Goal: Task Accomplishment & Management: Use online tool/utility

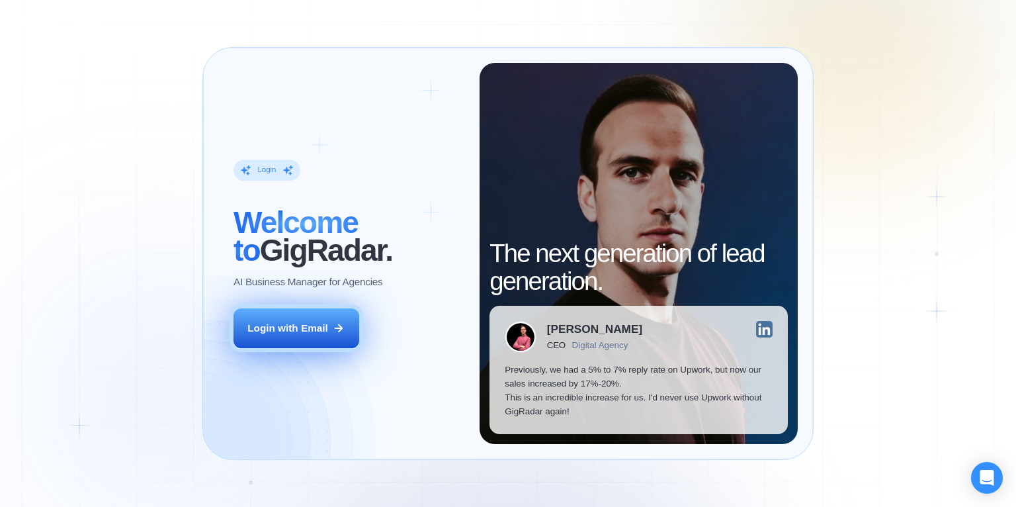
click at [312, 314] on button "Login with Email" at bounding box center [296, 328] width 126 height 40
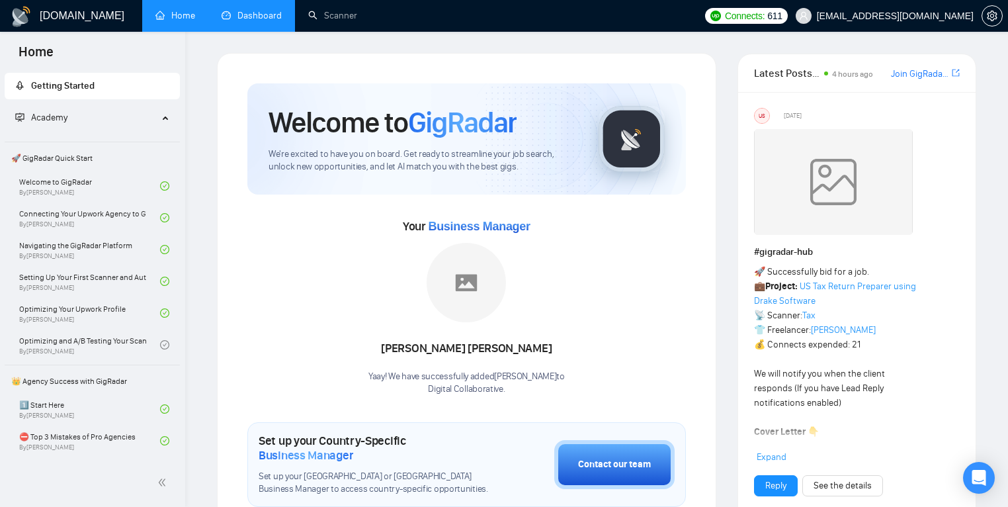
click at [243, 10] on link "Dashboard" at bounding box center [252, 15] width 60 height 11
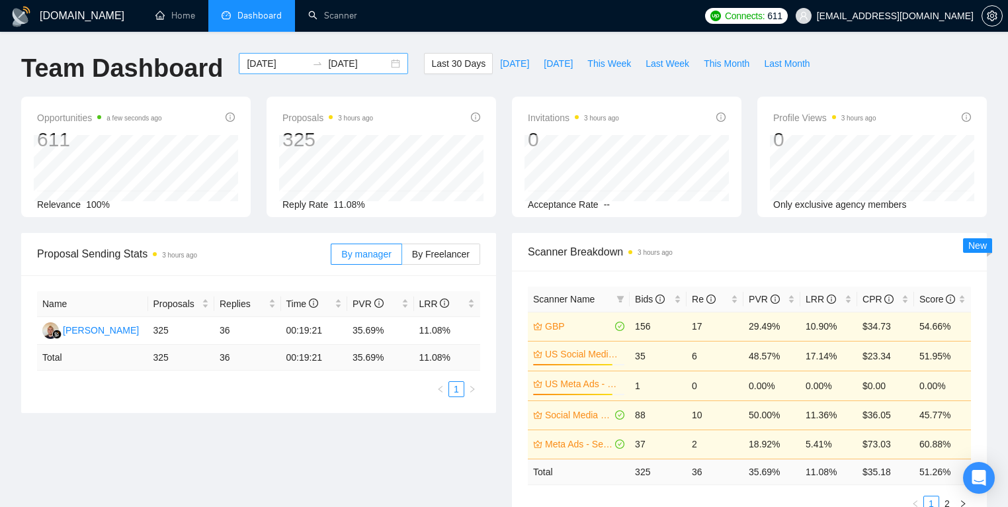
click at [384, 62] on div "[DATE] [DATE]" at bounding box center [323, 63] width 169 height 21
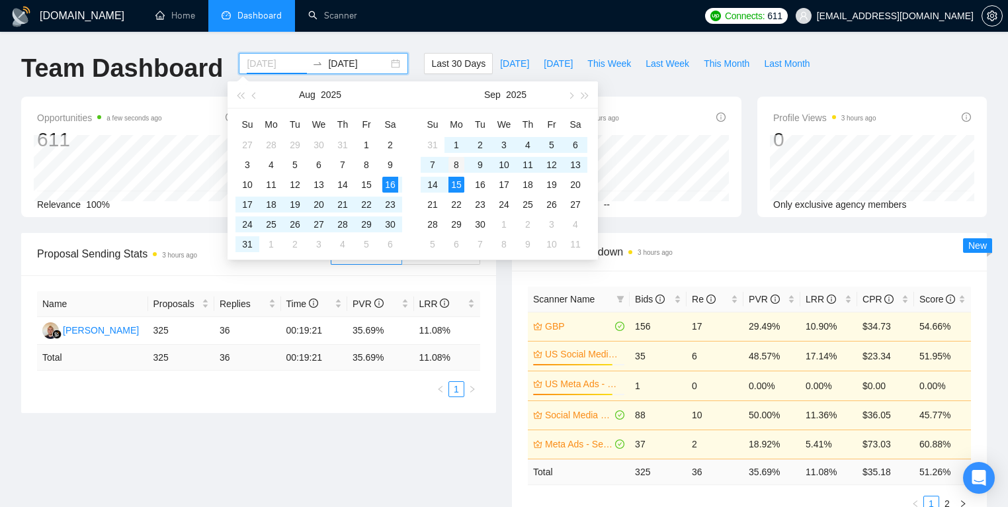
type input "[DATE]"
click at [447, 164] on td "8" at bounding box center [457, 165] width 24 height 20
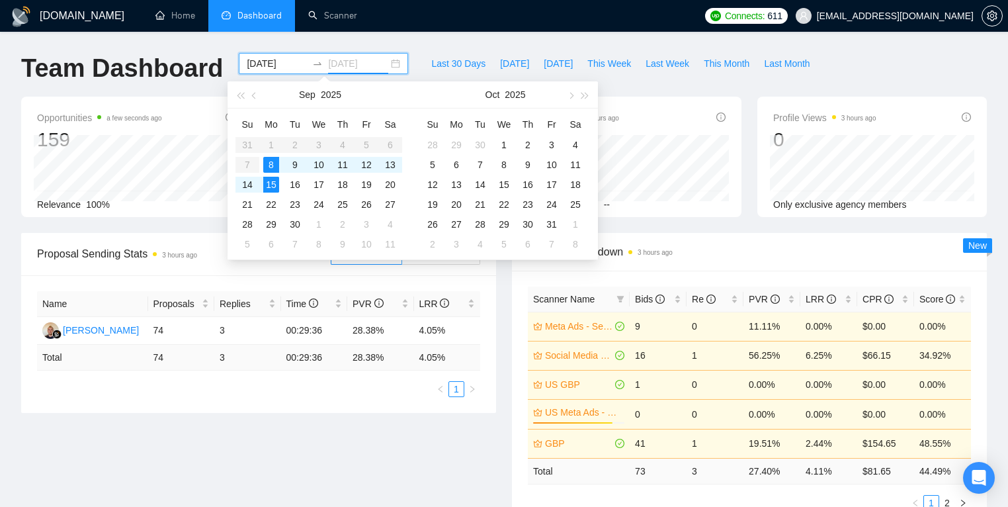
click at [273, 161] on div "8" at bounding box center [271, 165] width 16 height 16
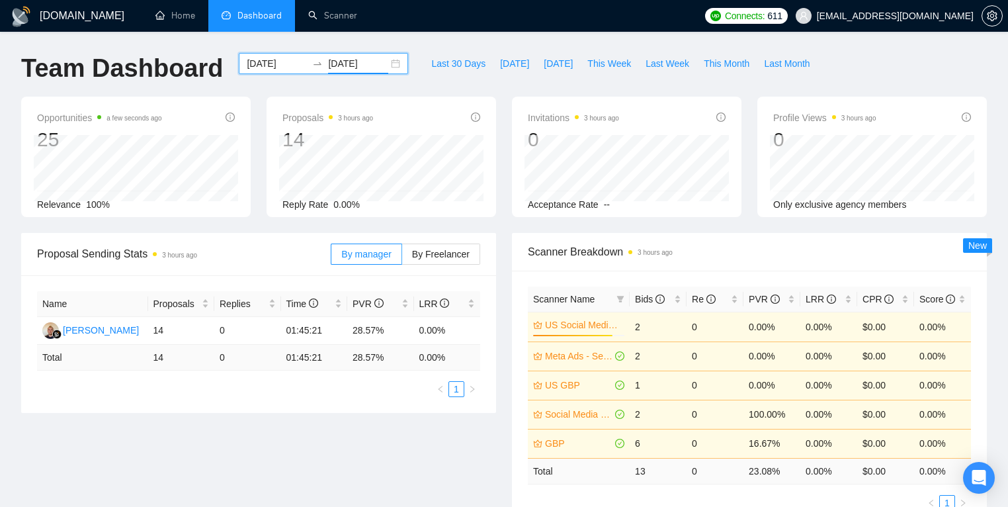
click at [376, 60] on input "[DATE]" at bounding box center [358, 63] width 60 height 15
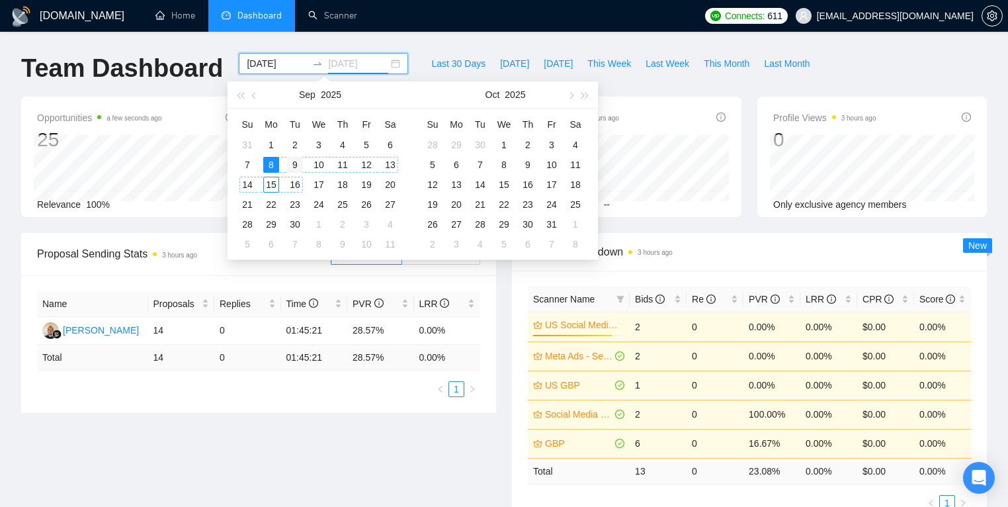
type input "[DATE]"
click at [291, 164] on div "9" at bounding box center [295, 165] width 16 height 16
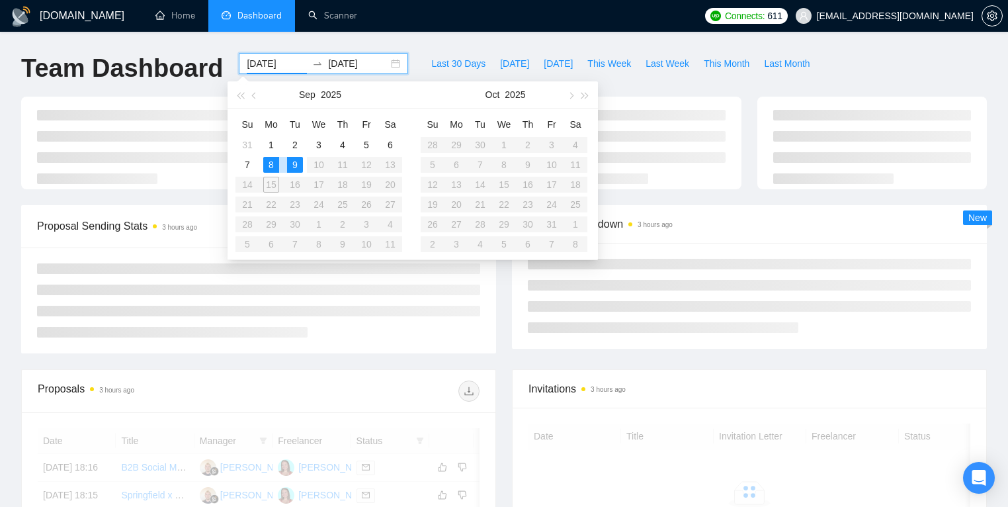
click at [293, 165] on div "9" at bounding box center [295, 165] width 16 height 16
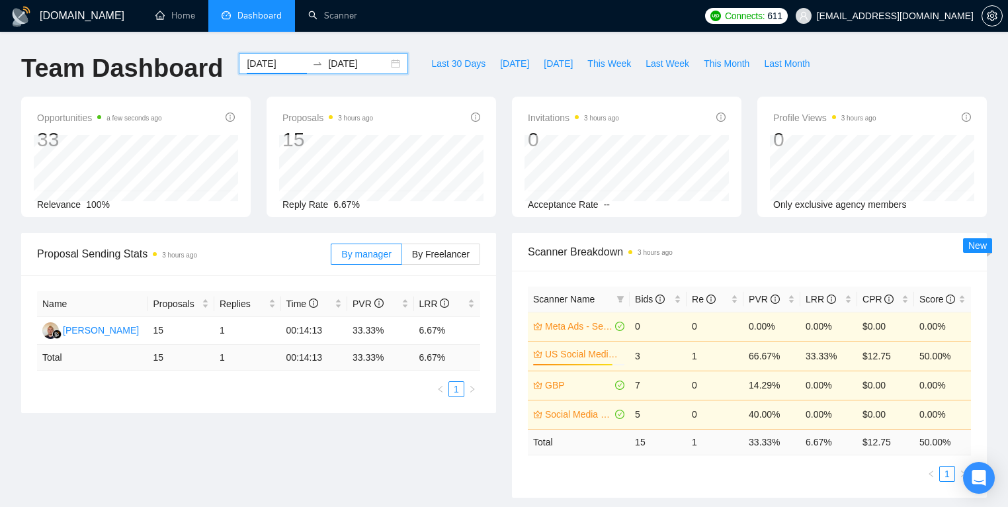
click at [386, 65] on div "[DATE] [DATE]" at bounding box center [323, 63] width 169 height 21
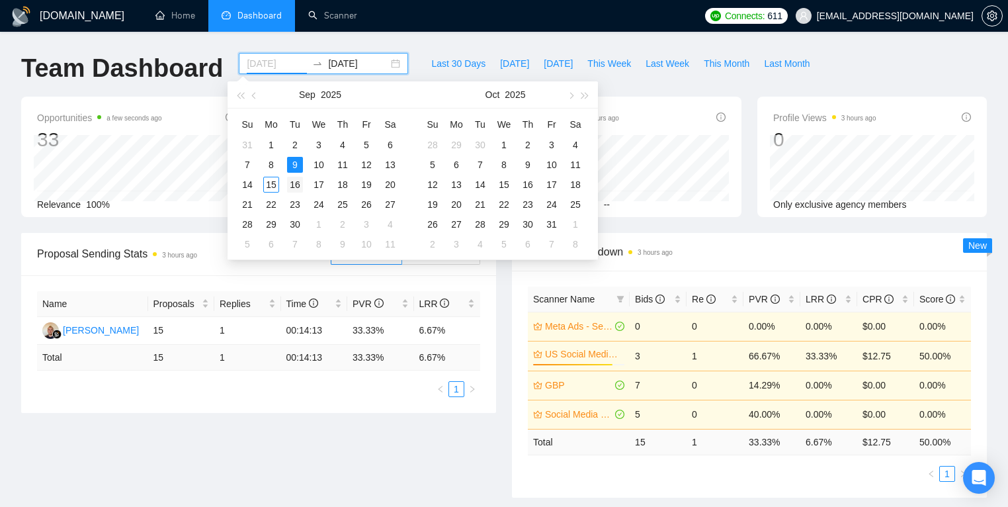
type input "[DATE]"
click at [302, 185] on div "16" at bounding box center [295, 185] width 16 height 16
click at [298, 182] on div "16" at bounding box center [295, 185] width 16 height 16
type input "[DATE]"
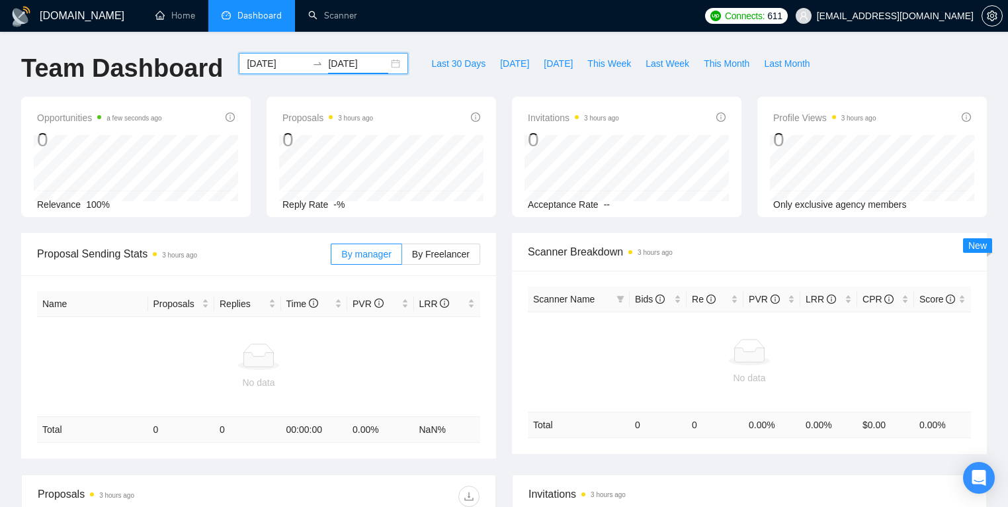
click at [386, 67] on div "[DATE] [DATE]" at bounding box center [323, 63] width 169 height 21
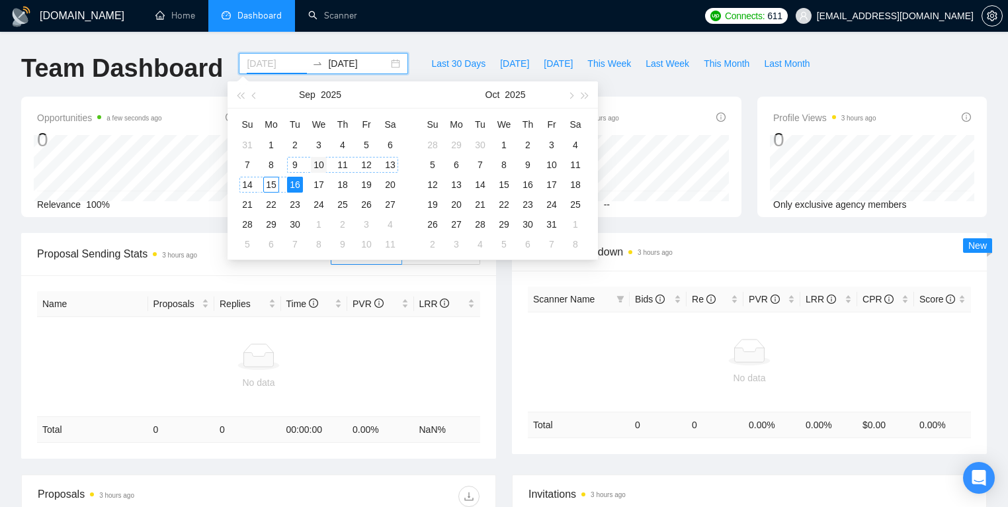
type input "[DATE]"
click at [313, 163] on div "10" at bounding box center [319, 165] width 16 height 16
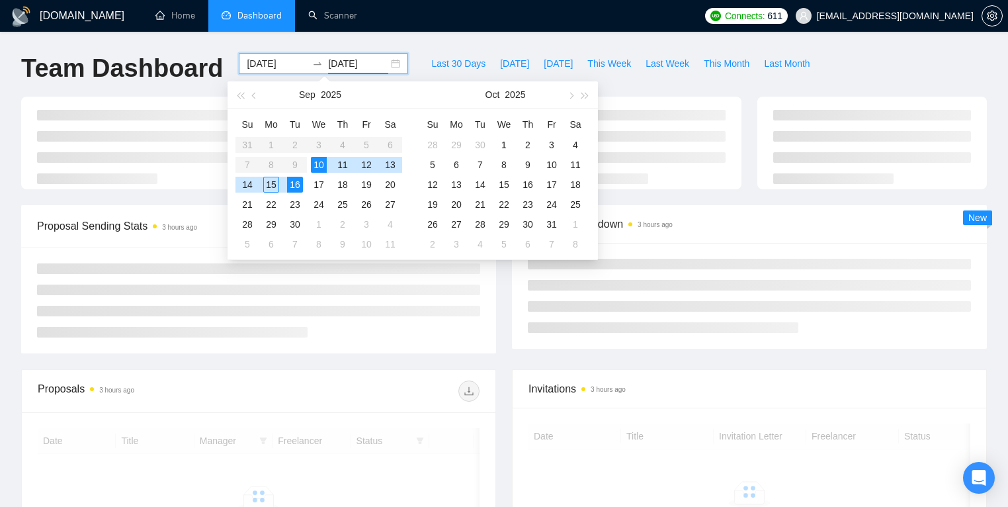
click at [313, 163] on div "10" at bounding box center [319, 165] width 16 height 16
type input "[DATE]"
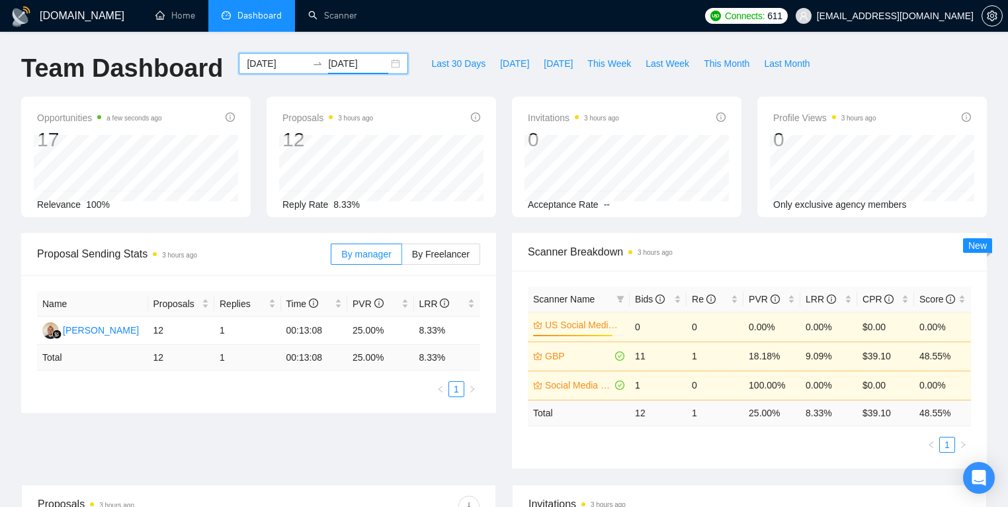
click at [381, 62] on div "[DATE] [DATE]" at bounding box center [323, 63] width 169 height 21
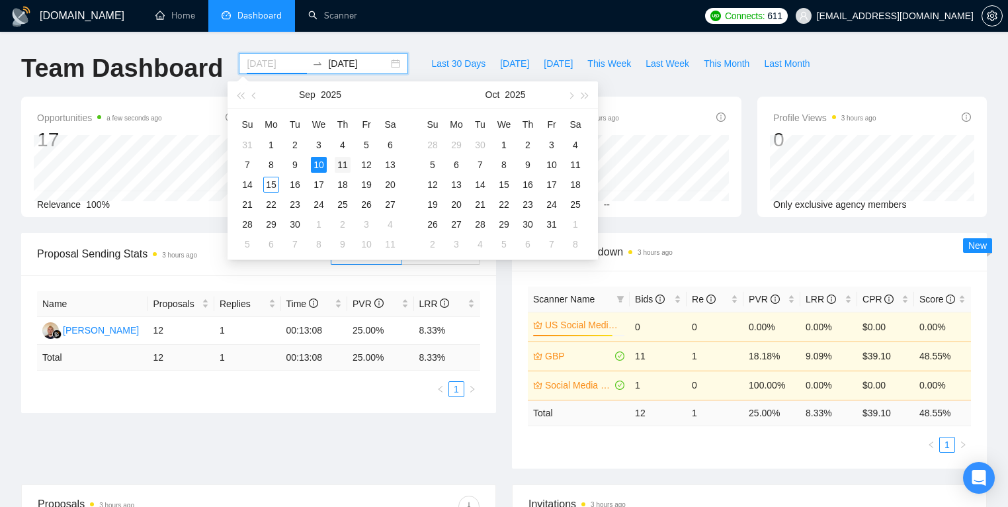
type input "[DATE]"
click at [347, 164] on div "11" at bounding box center [343, 165] width 16 height 16
type input "[DATE]"
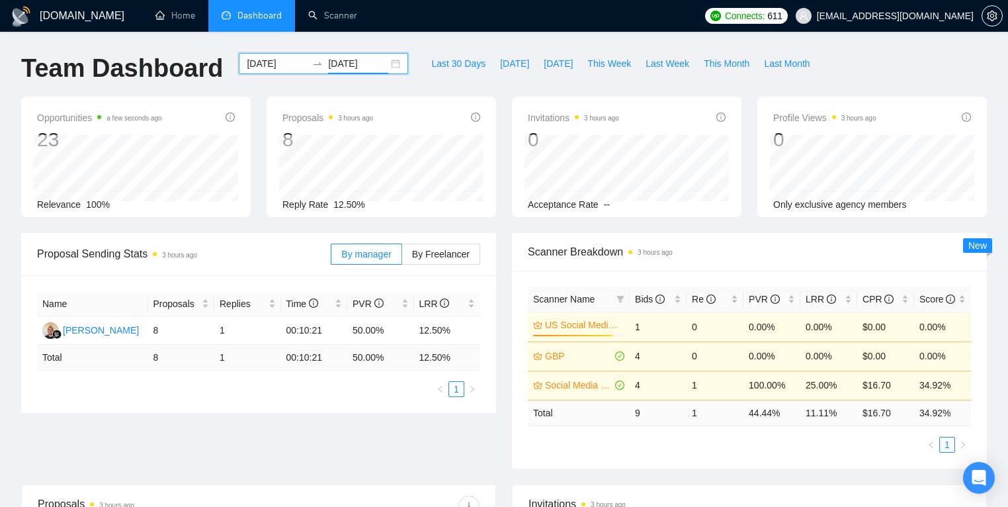
click at [390, 67] on div "[DATE] [DATE]" at bounding box center [323, 63] width 169 height 21
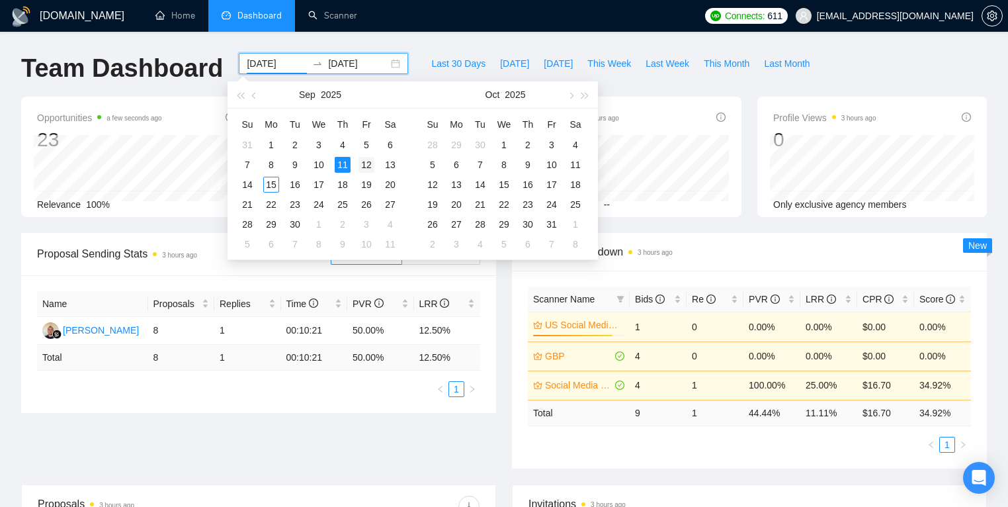
type input "[DATE]"
click at [371, 161] on div "12" at bounding box center [367, 165] width 16 height 16
click at [370, 161] on div "12" at bounding box center [367, 165] width 16 height 16
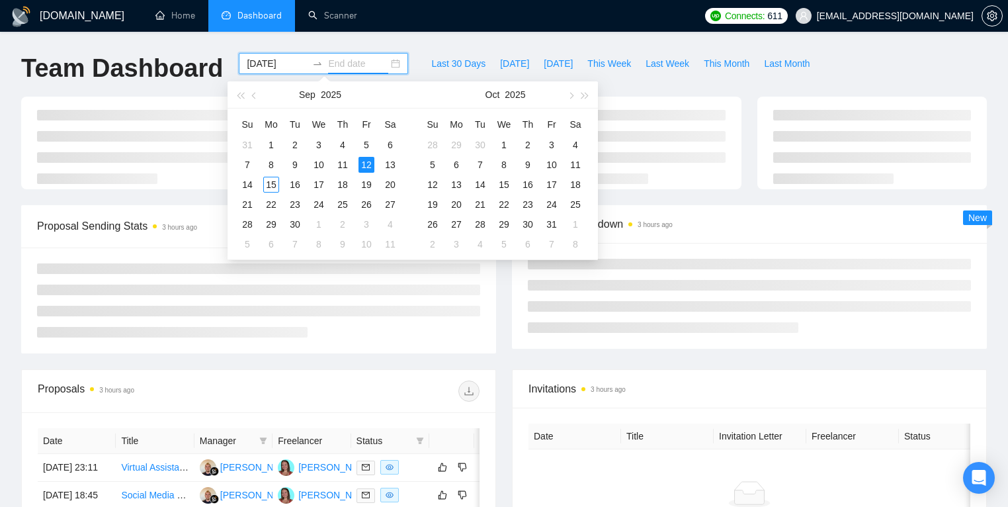
type input "[DATE]"
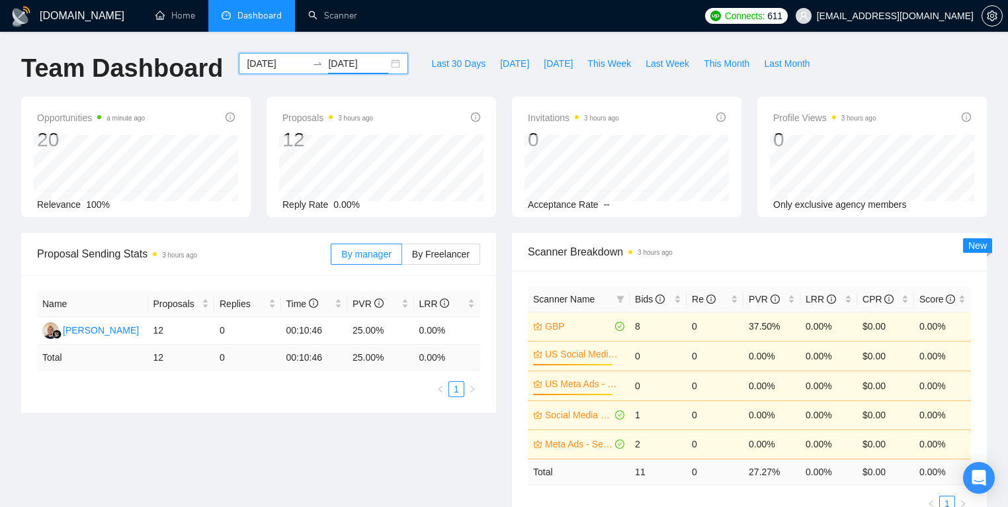
click at [384, 63] on div "[DATE] [DATE]" at bounding box center [323, 63] width 169 height 21
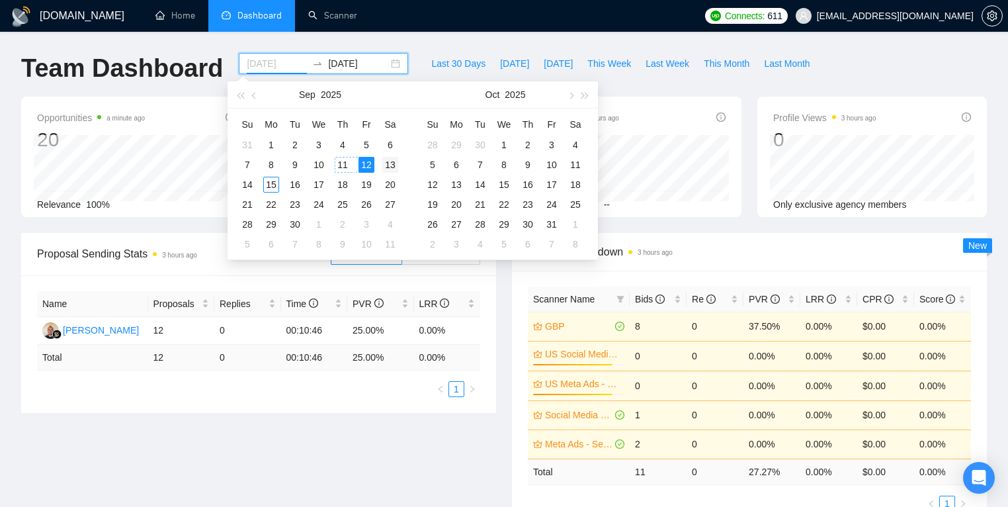
type input "[DATE]"
click at [384, 160] on div "13" at bounding box center [390, 165] width 16 height 16
click at [385, 161] on div "13" at bounding box center [390, 165] width 16 height 16
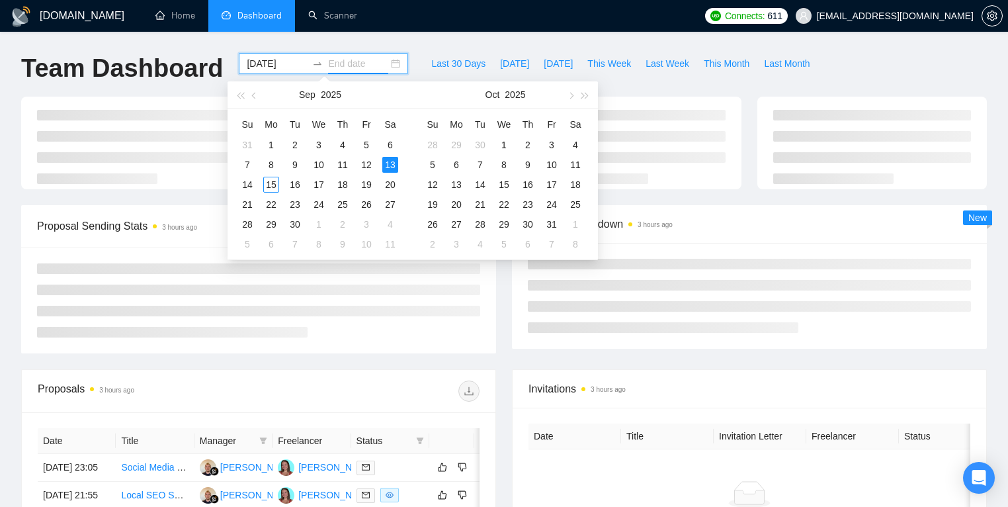
type input "[DATE]"
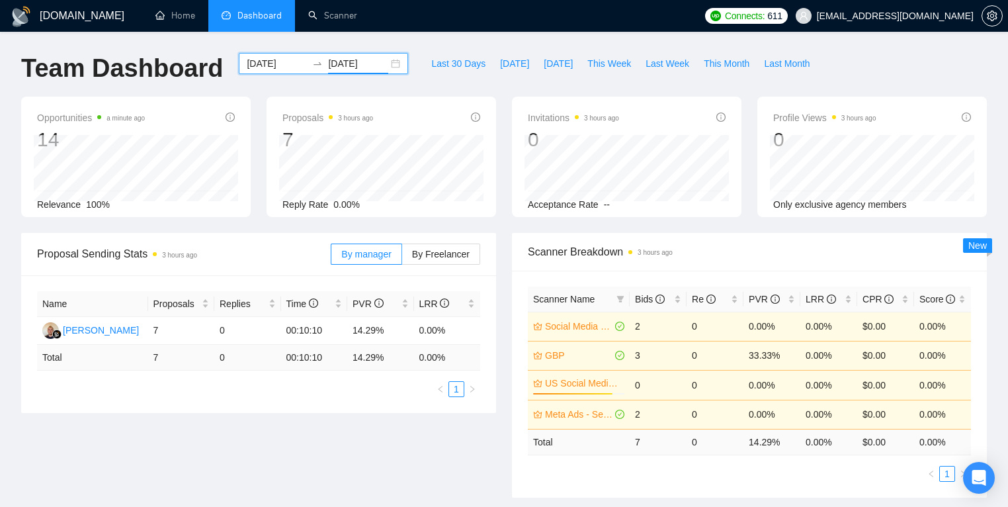
click at [384, 64] on div "[DATE] [DATE]" at bounding box center [323, 63] width 169 height 21
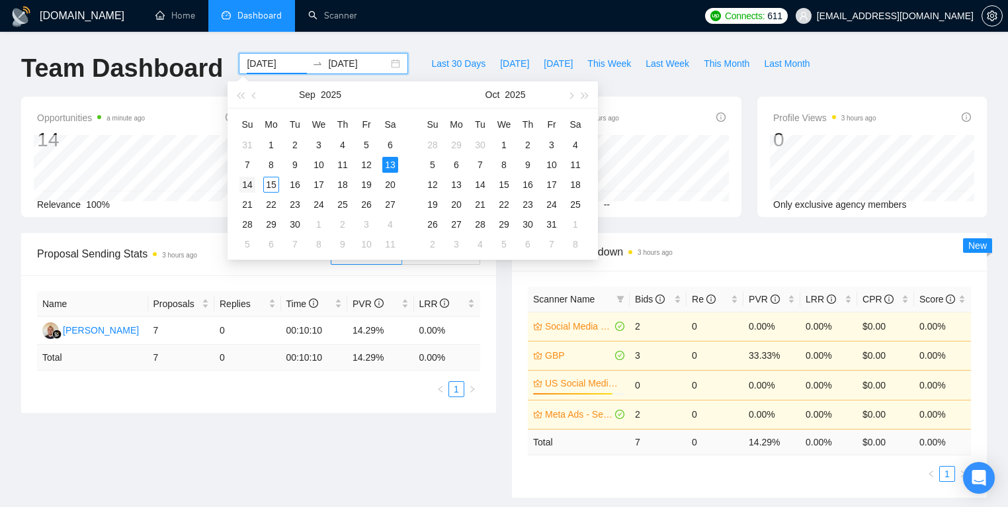
type input "[DATE]"
click at [250, 182] on div "14" at bounding box center [247, 185] width 16 height 16
type input "[DATE]"
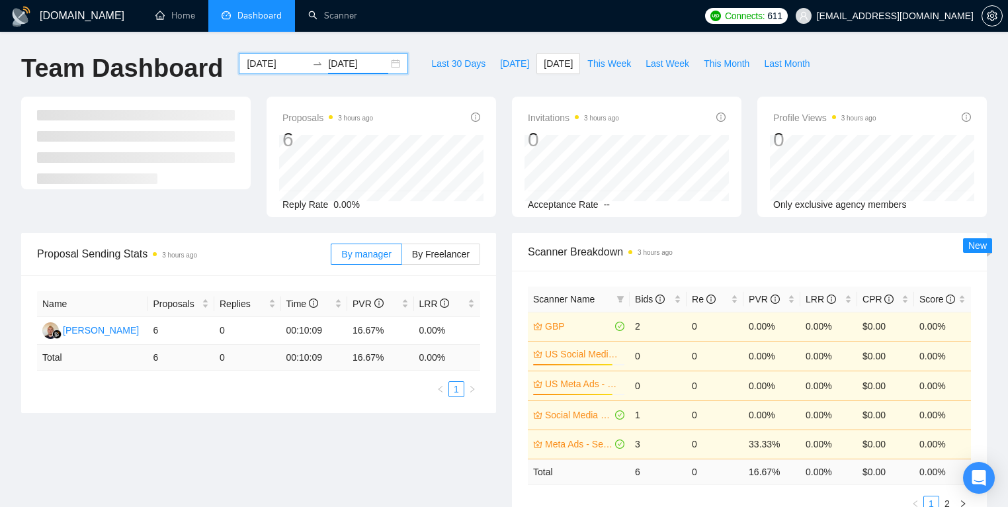
click at [392, 69] on div "[DATE] [DATE]" at bounding box center [323, 63] width 169 height 21
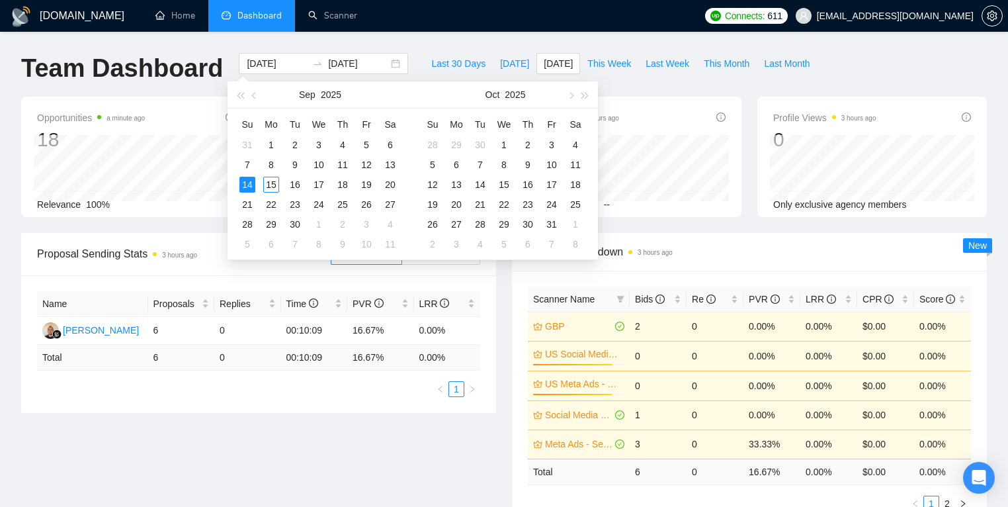
click at [413, 45] on div "[DOMAIN_NAME] Home Dashboard Scanner Connects: 611 [EMAIL_ADDRESS][DOMAIN_NAME]…" at bounding box center [504, 477] width 1008 height 955
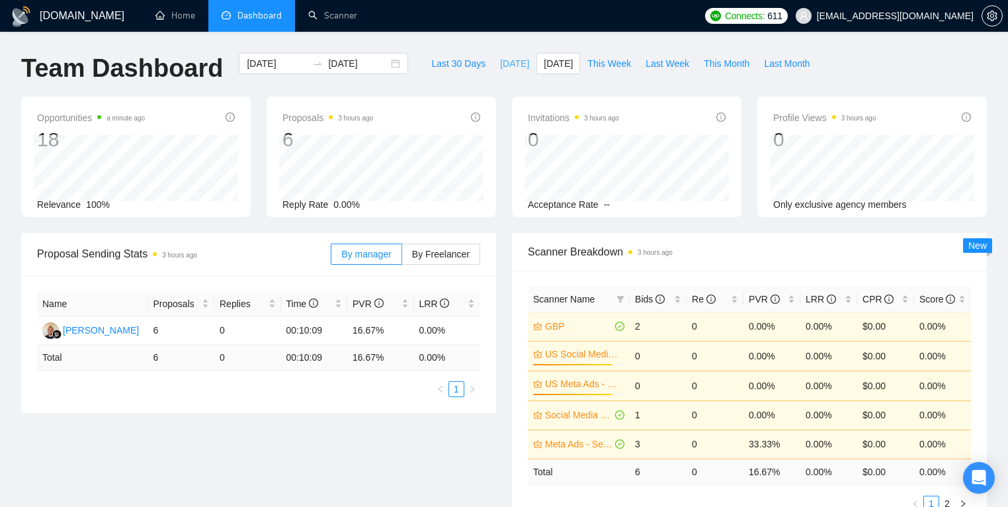
click at [501, 62] on span "[DATE]" at bounding box center [514, 63] width 29 height 15
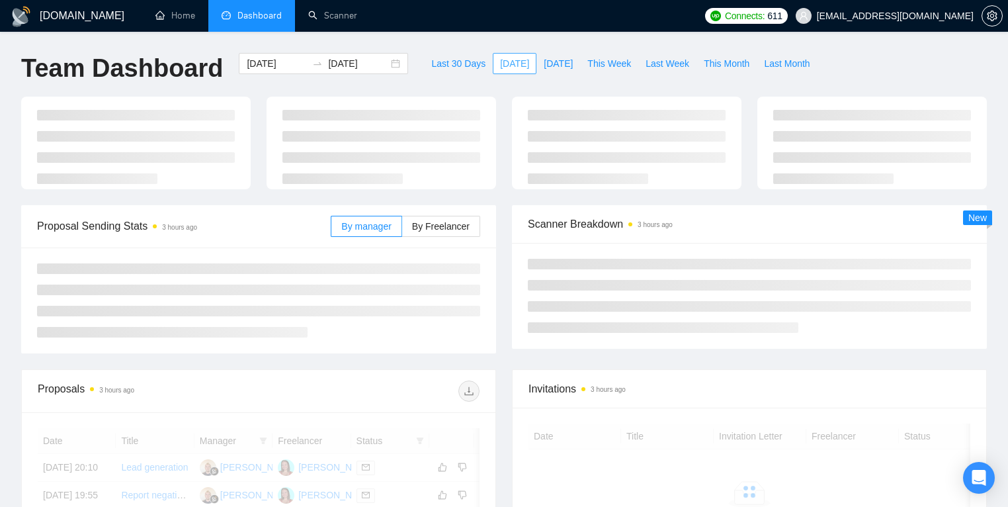
type input "[DATE]"
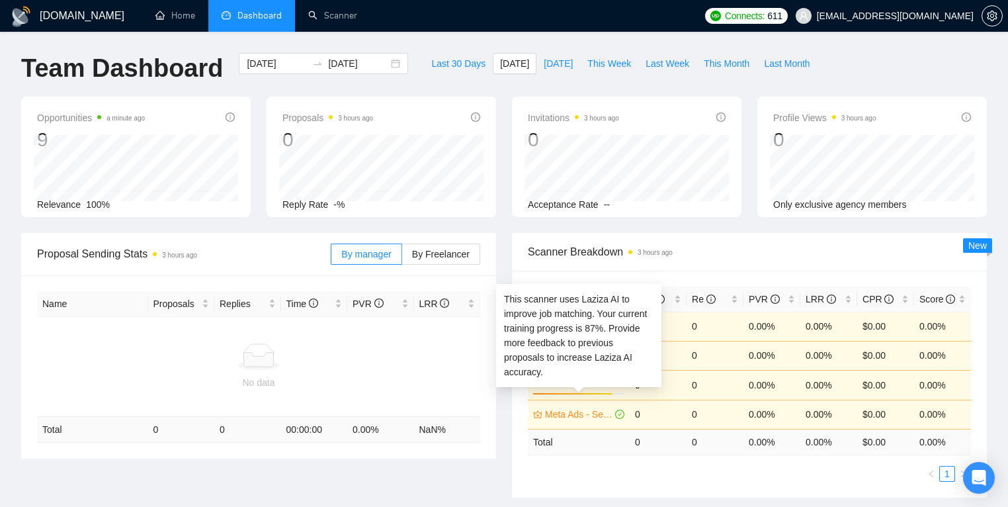
click at [572, 384] on div "This scanner uses Laziza AI to improve job matching. Your current training prog…" at bounding box center [578, 335] width 165 height 103
click at [572, 390] on link "US Social Media Management" at bounding box center [583, 383] width 77 height 15
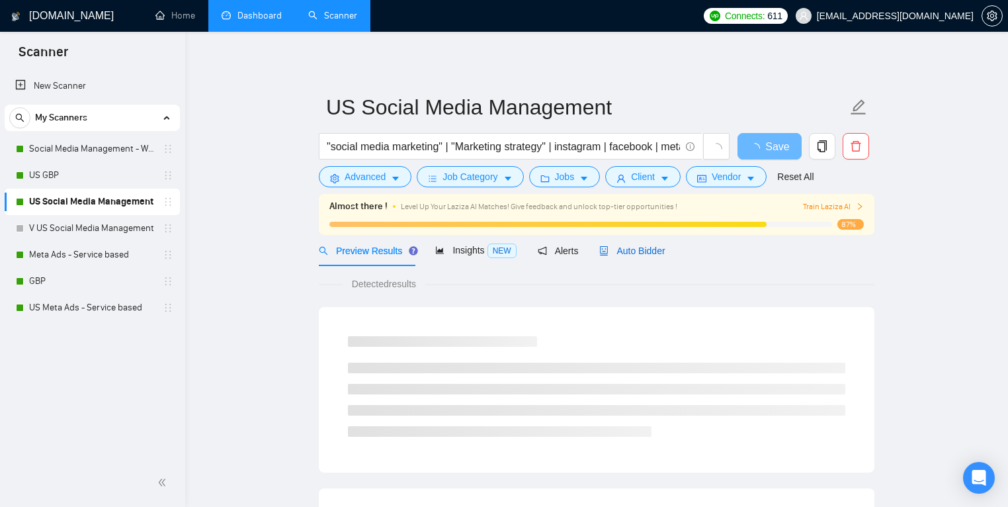
drag, startPoint x: 660, startPoint y: 252, endPoint x: 860, endPoint y: 259, distance: 199.9
click at [660, 252] on span "Auto Bidder" at bounding box center [631, 250] width 65 height 11
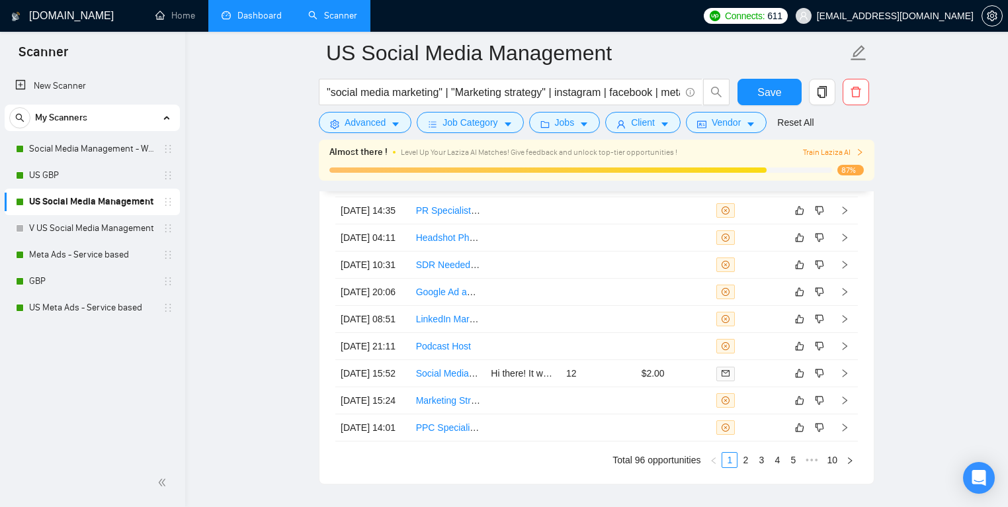
scroll to position [3334, 0]
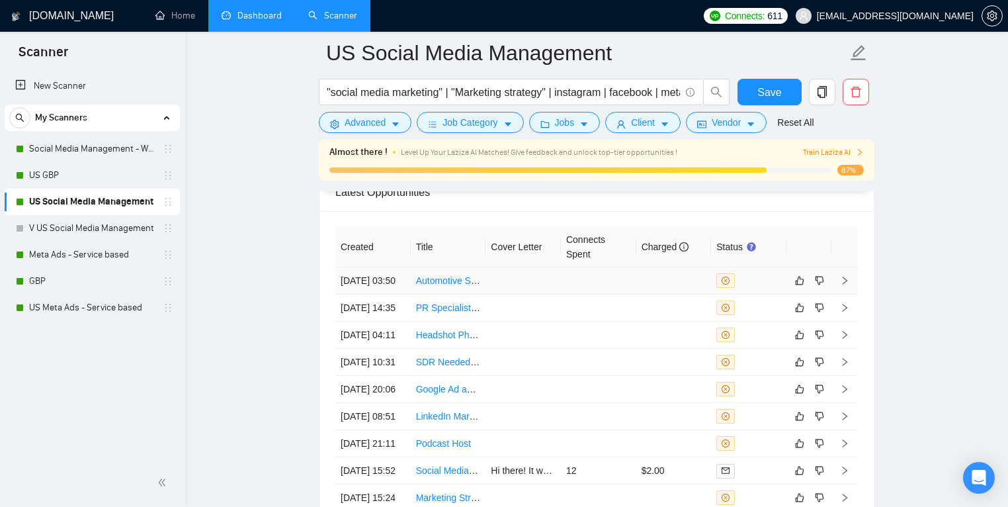
click at [542, 284] on td at bounding box center [523, 280] width 75 height 27
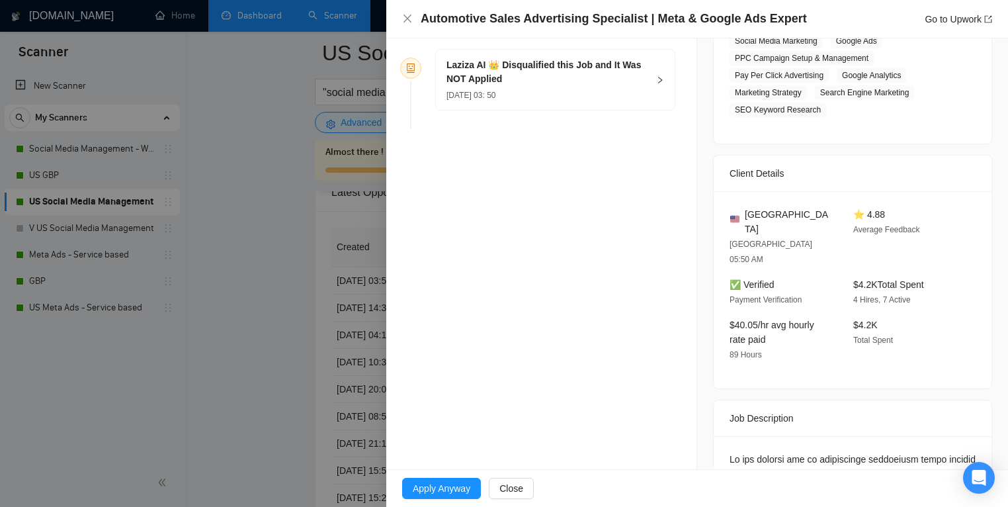
scroll to position [242, 0]
click at [650, 81] on div "Laziza AI 👑 Disqualified this Job and It Was NOT Applied [DATE] 03: 50" at bounding box center [555, 80] width 239 height 60
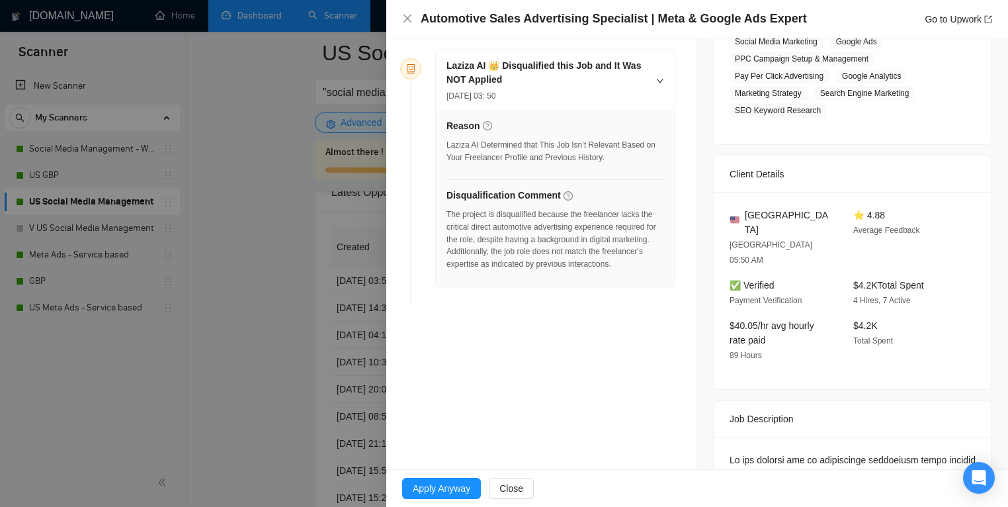
click at [217, 330] on div at bounding box center [504, 253] width 1008 height 507
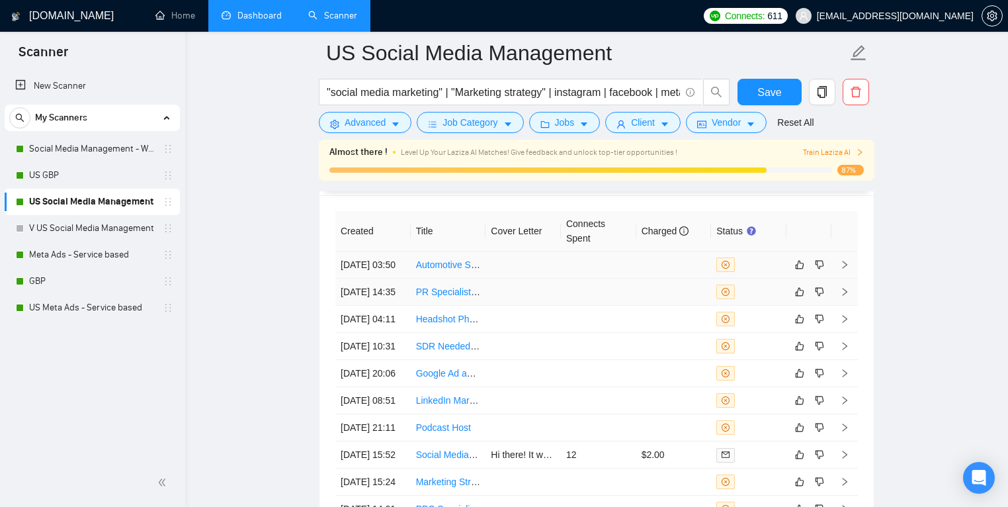
scroll to position [3350, 0]
click at [516, 296] on td at bounding box center [523, 291] width 75 height 27
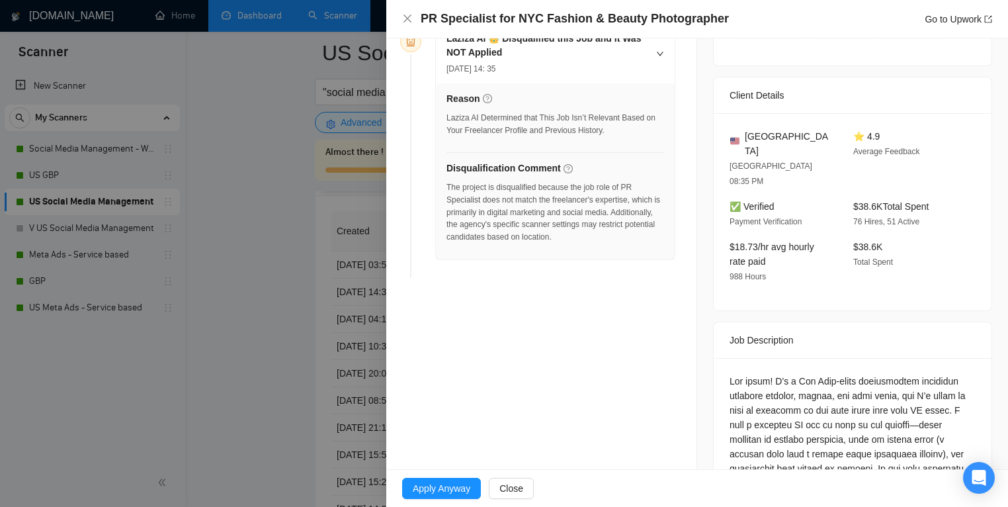
scroll to position [403, 0]
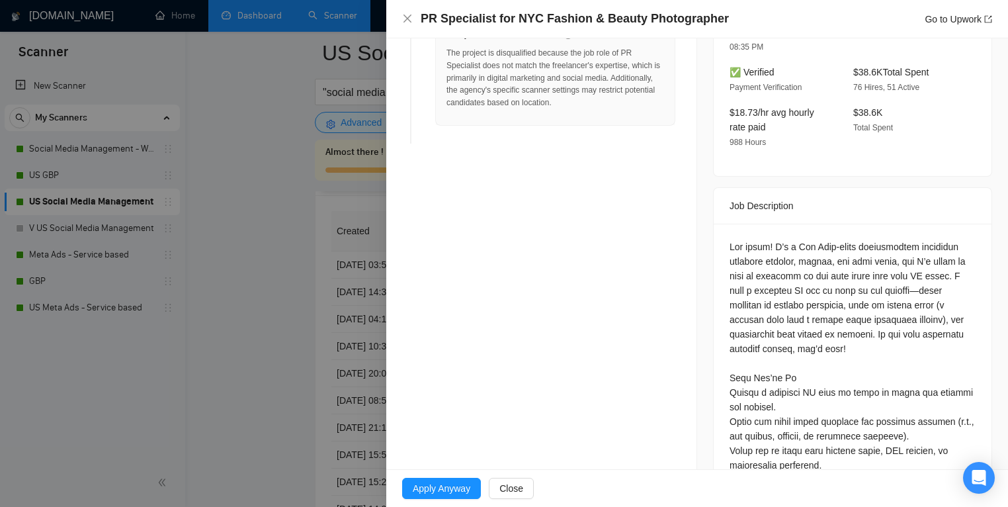
drag, startPoint x: 235, startPoint y: 295, endPoint x: 249, endPoint y: 295, distance: 13.2
click at [237, 294] on div at bounding box center [504, 253] width 1008 height 507
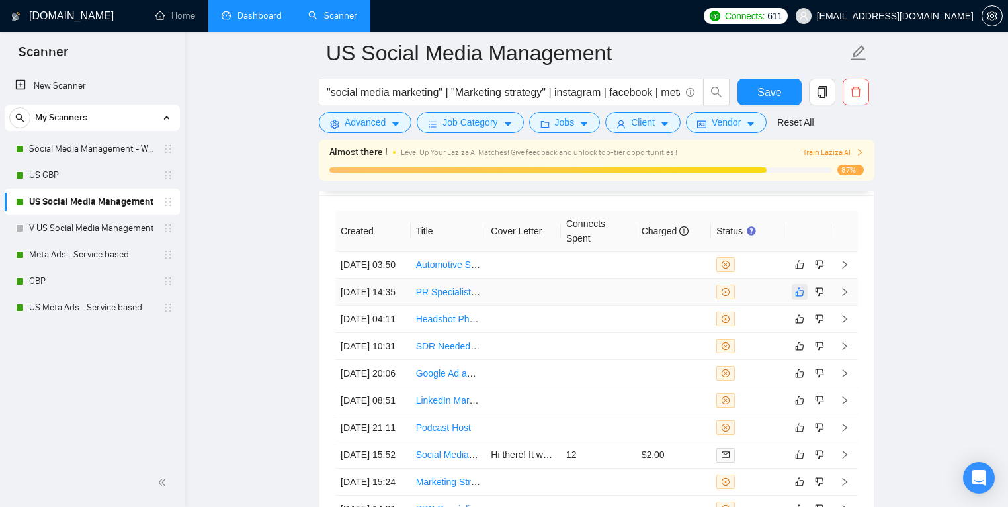
click at [798, 297] on icon "like" at bounding box center [799, 291] width 9 height 11
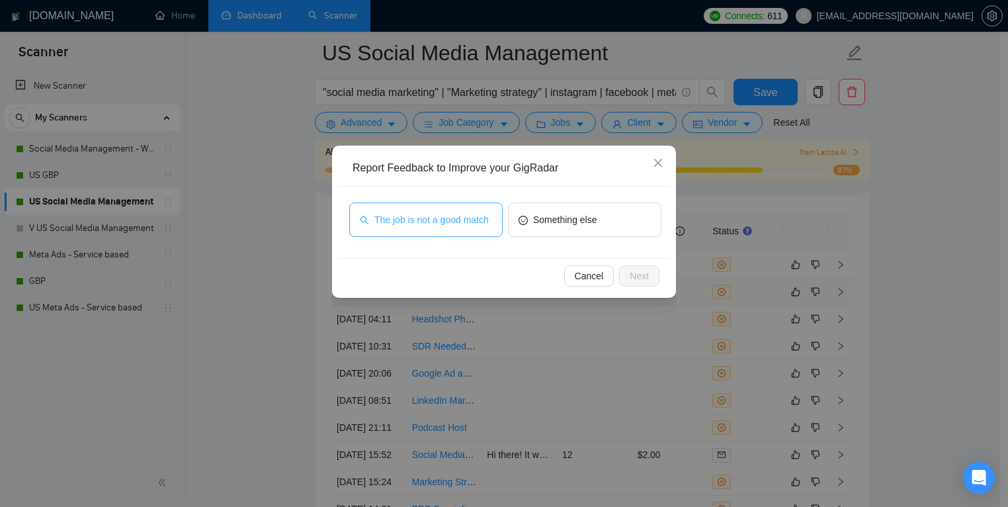
click at [431, 212] on span "The job is not a good match" at bounding box center [431, 219] width 114 height 15
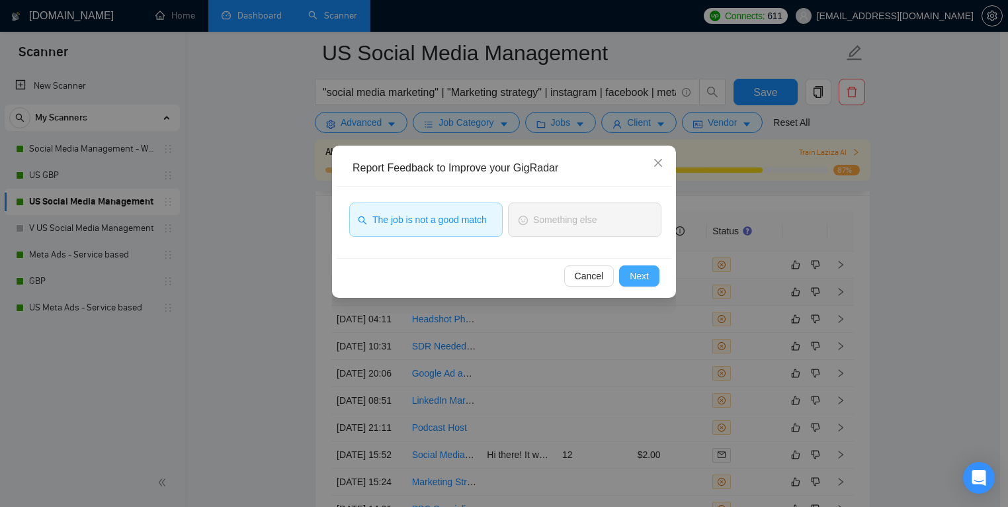
click at [644, 282] on span "Next" at bounding box center [639, 276] width 19 height 15
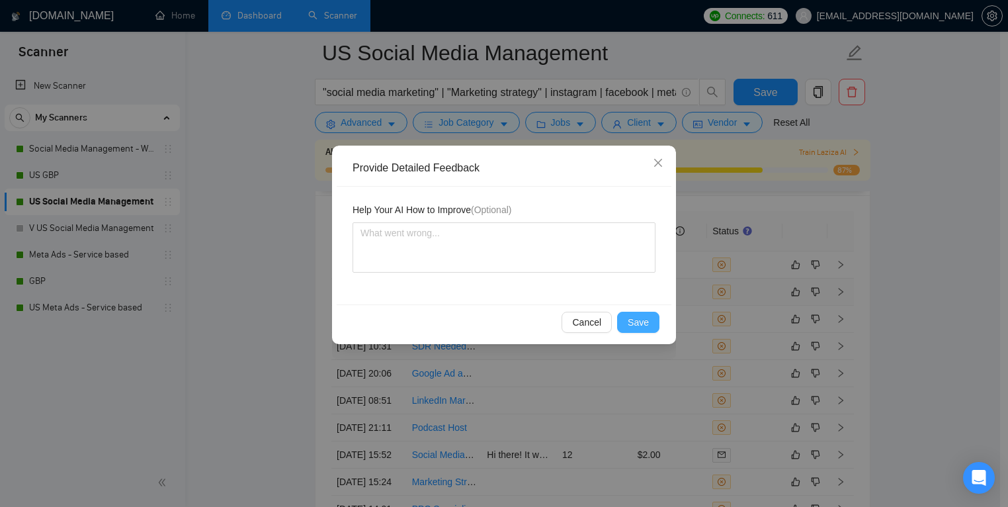
click at [620, 317] on button "Save" at bounding box center [638, 322] width 42 height 21
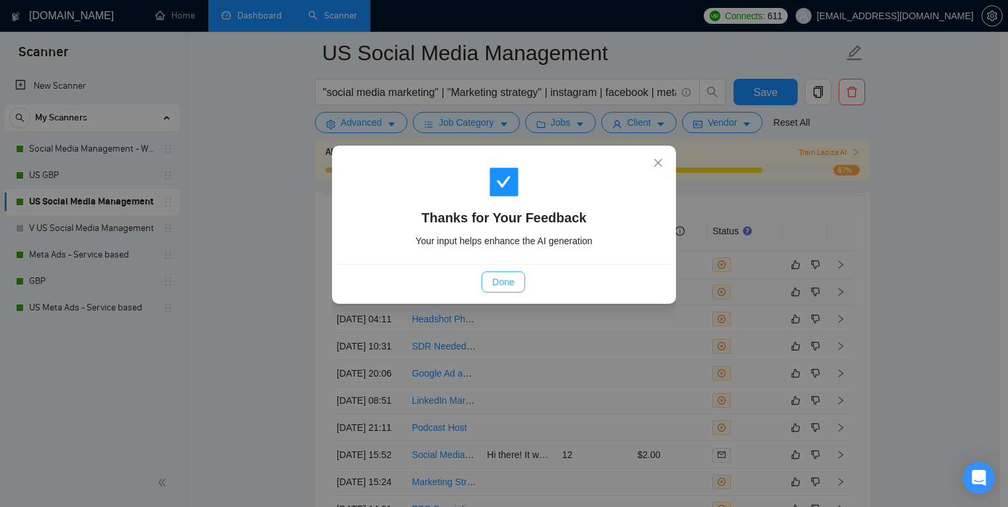
click at [502, 273] on button "Done" at bounding box center [503, 281] width 43 height 21
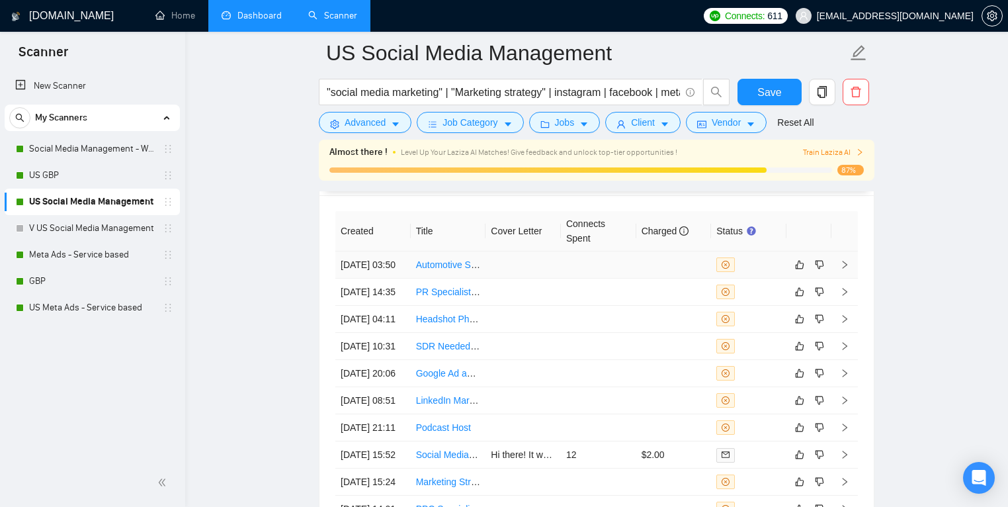
click at [523, 267] on td at bounding box center [523, 264] width 75 height 27
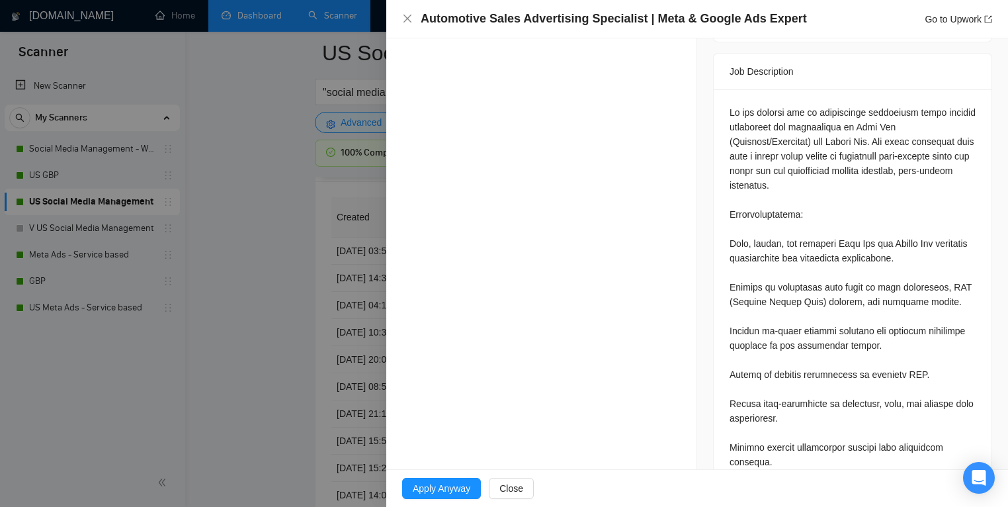
scroll to position [590, 0]
click at [519, 492] on span "Close" at bounding box center [511, 488] width 24 height 15
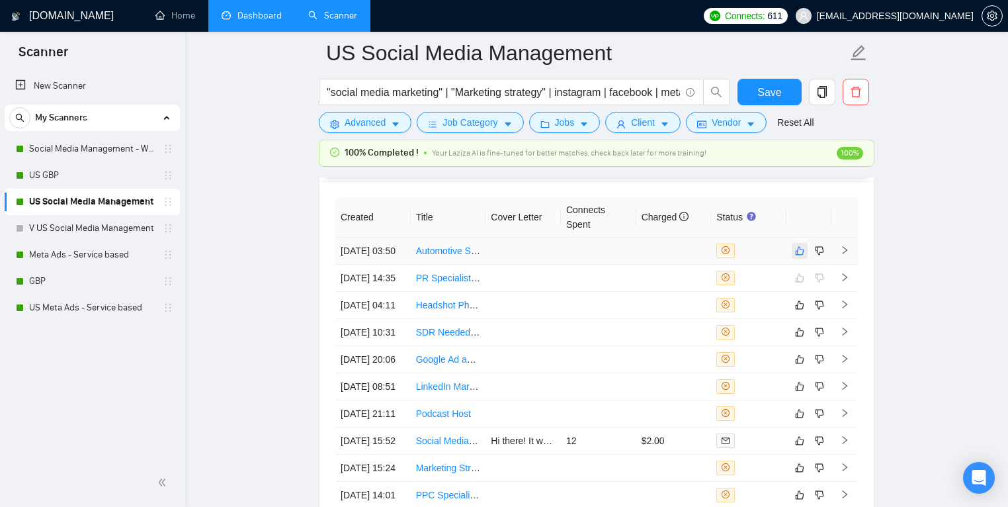
click at [800, 253] on icon "like" at bounding box center [799, 250] width 9 height 11
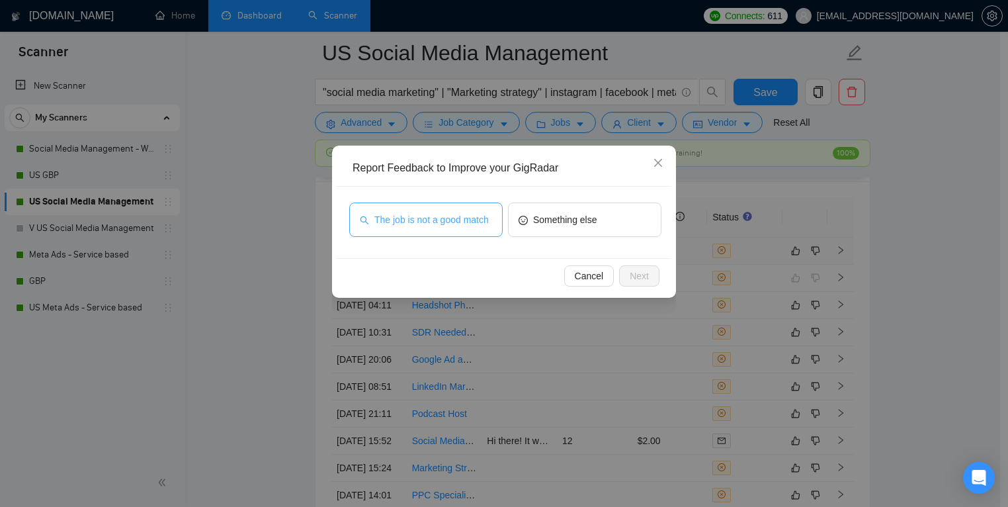
click at [483, 227] on span "The job is not a good match" at bounding box center [431, 219] width 114 height 15
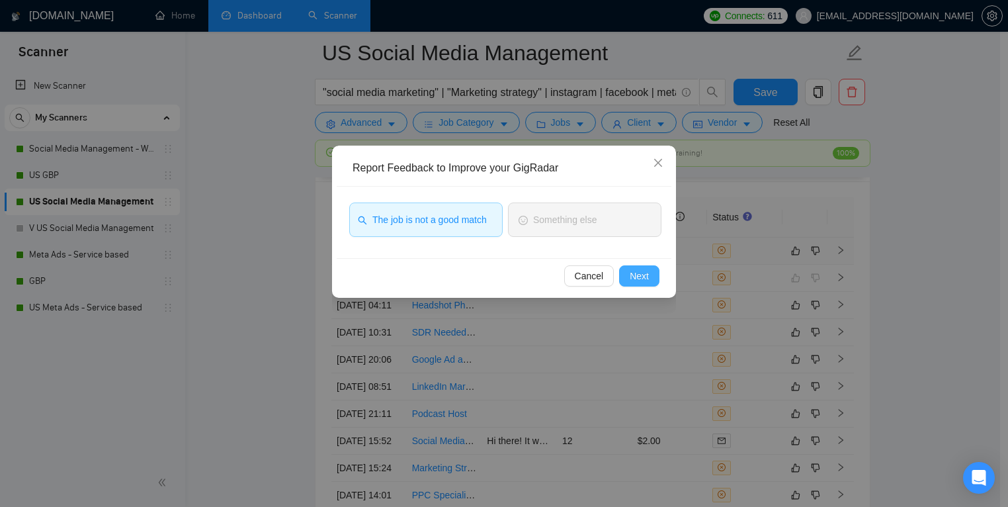
click at [657, 280] on button "Next" at bounding box center [639, 275] width 40 height 21
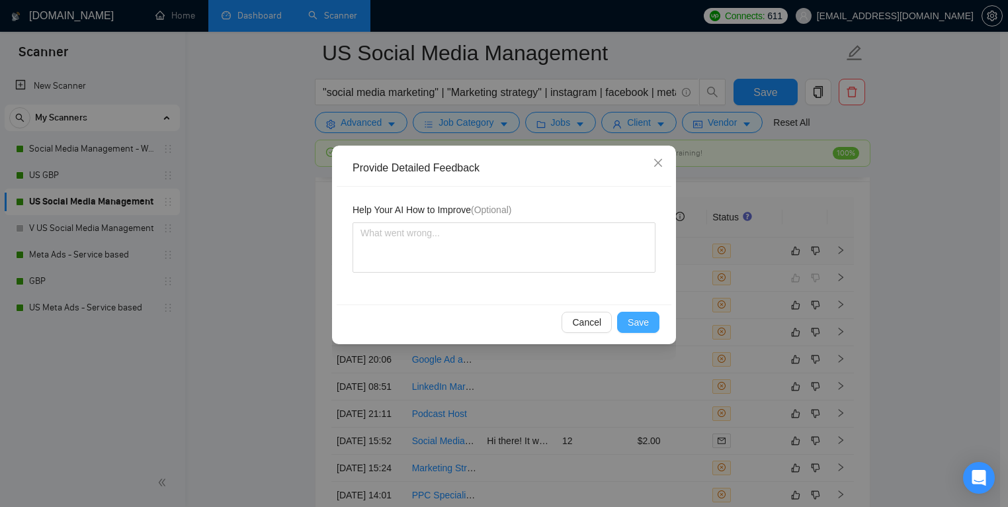
click at [640, 325] on span "Save" at bounding box center [638, 322] width 21 height 15
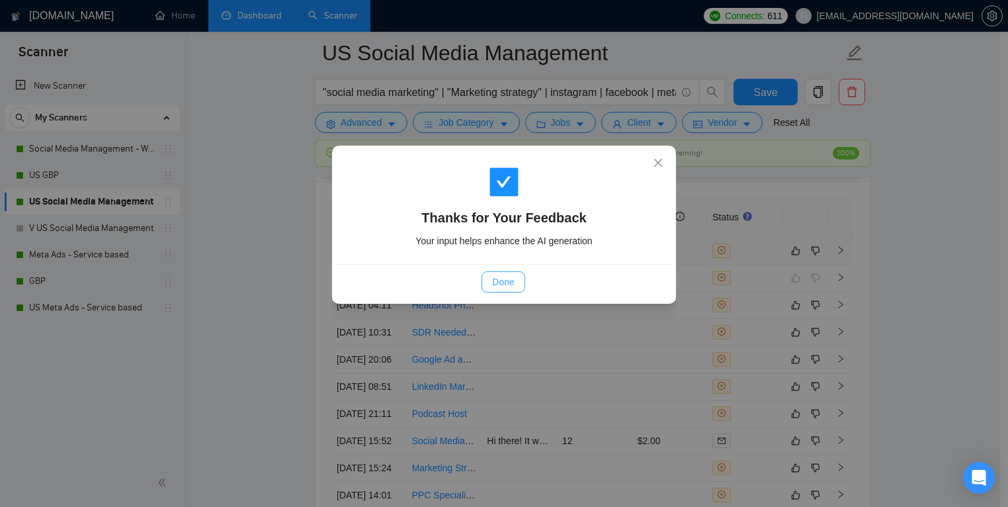
click at [502, 276] on span "Done" at bounding box center [503, 282] width 22 height 15
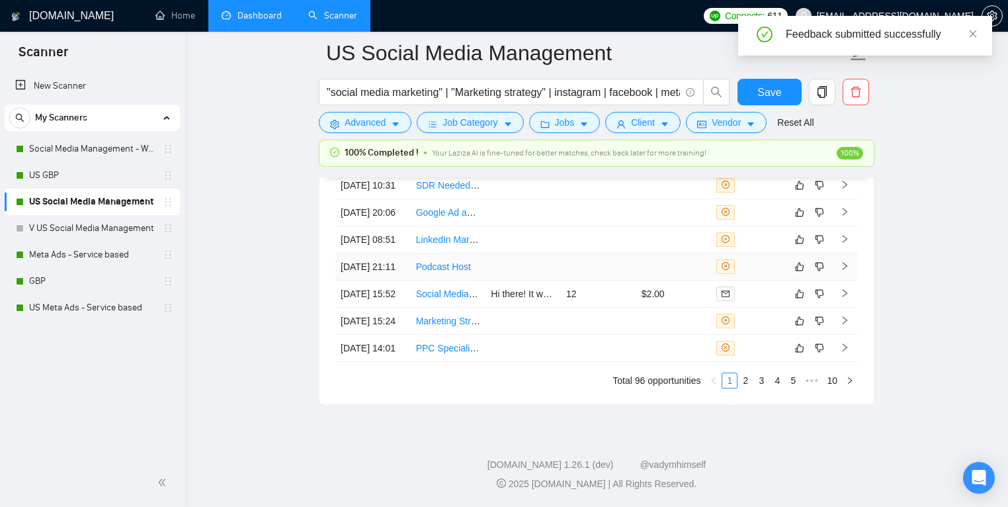
scroll to position [3621, 0]
click at [572, 280] on td "12" at bounding box center [598, 293] width 75 height 27
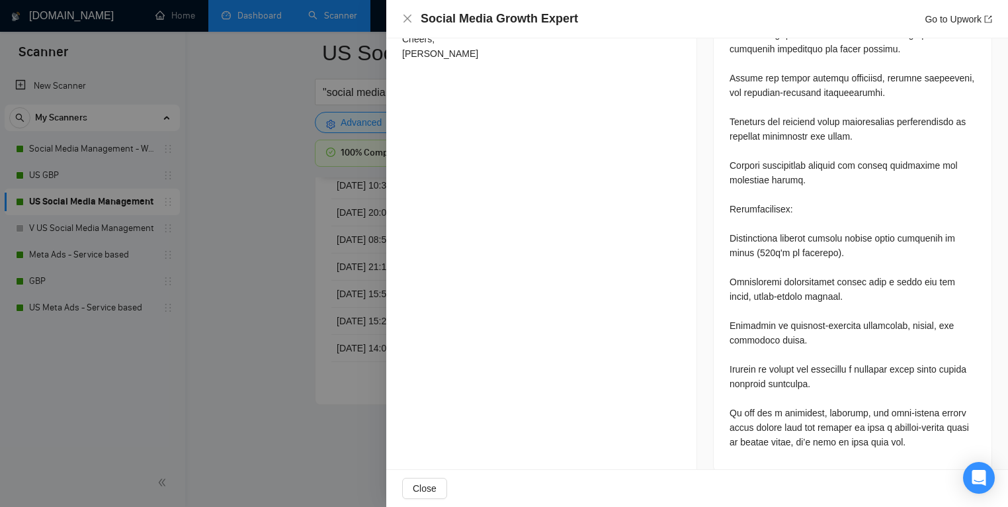
scroll to position [839, 0]
click at [435, 491] on span "Close" at bounding box center [425, 488] width 24 height 15
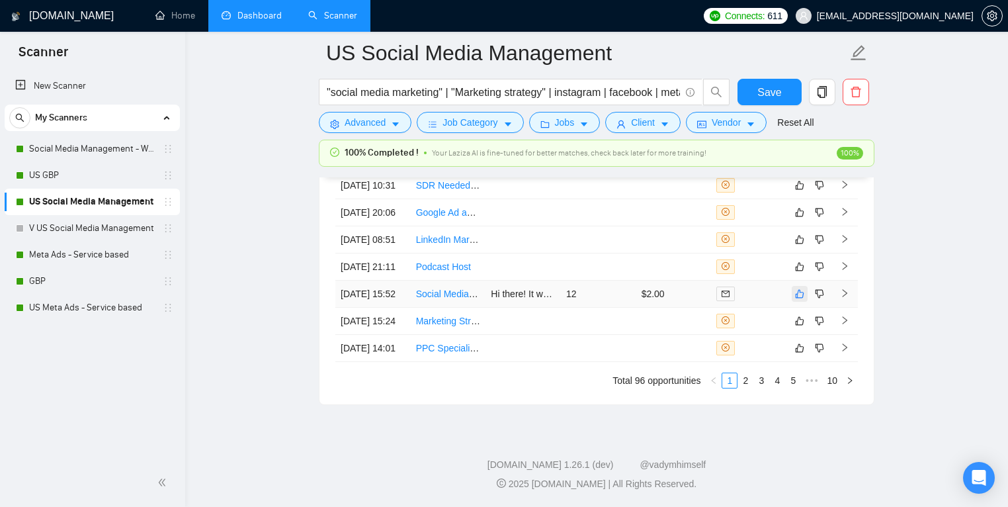
click at [797, 289] on icon "like" at bounding box center [800, 293] width 9 height 9
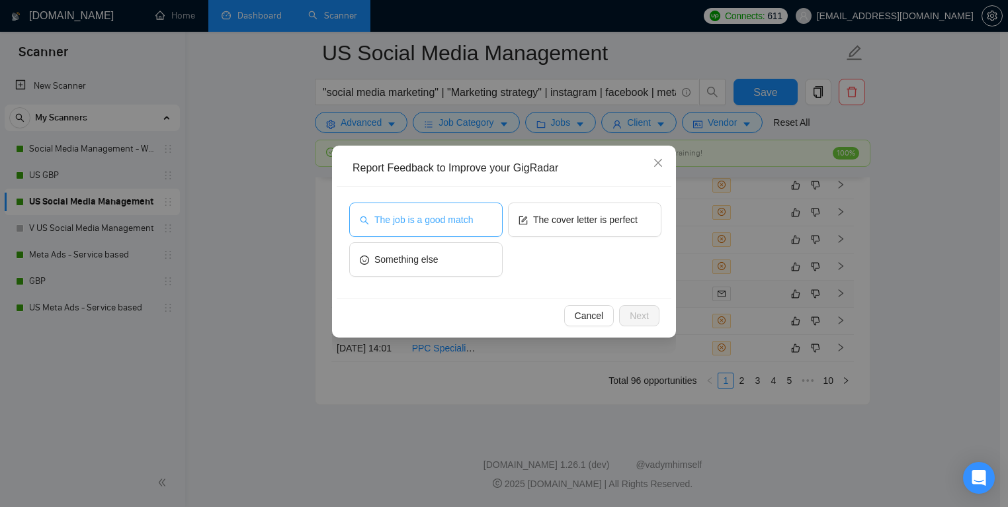
click at [452, 207] on button "The job is a good match" at bounding box center [425, 219] width 153 height 34
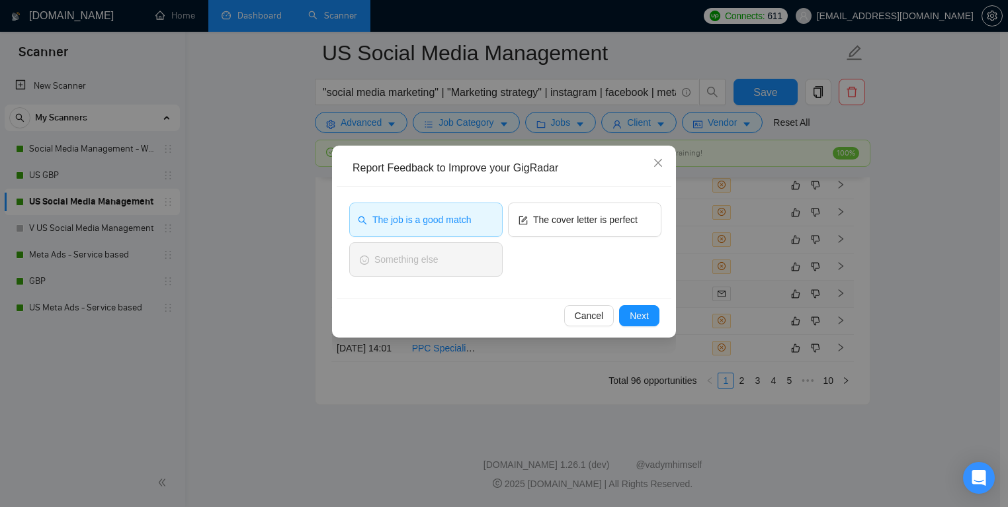
click at [648, 298] on div "Cancel Next" at bounding box center [504, 315] width 335 height 35
click at [645, 319] on span "Next" at bounding box center [639, 315] width 19 height 15
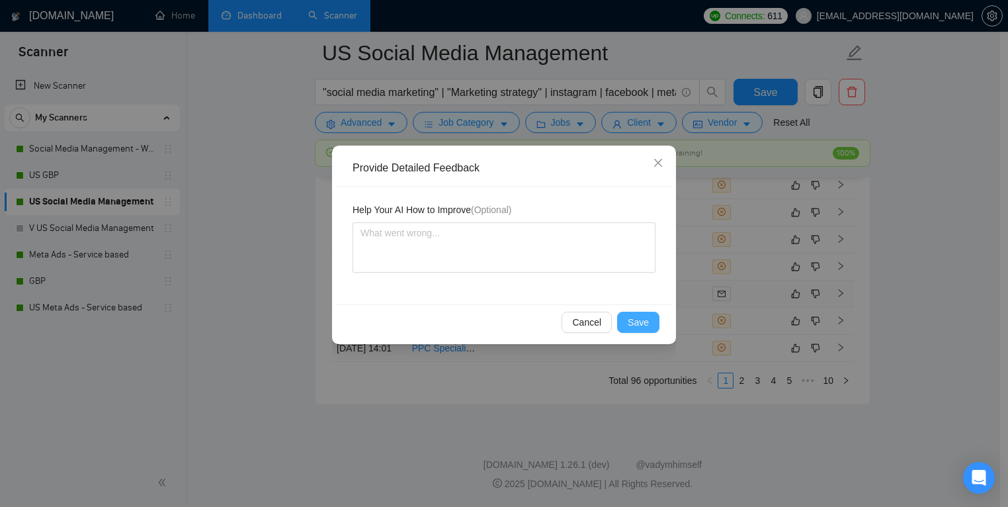
click at [634, 319] on span "Save" at bounding box center [638, 322] width 21 height 15
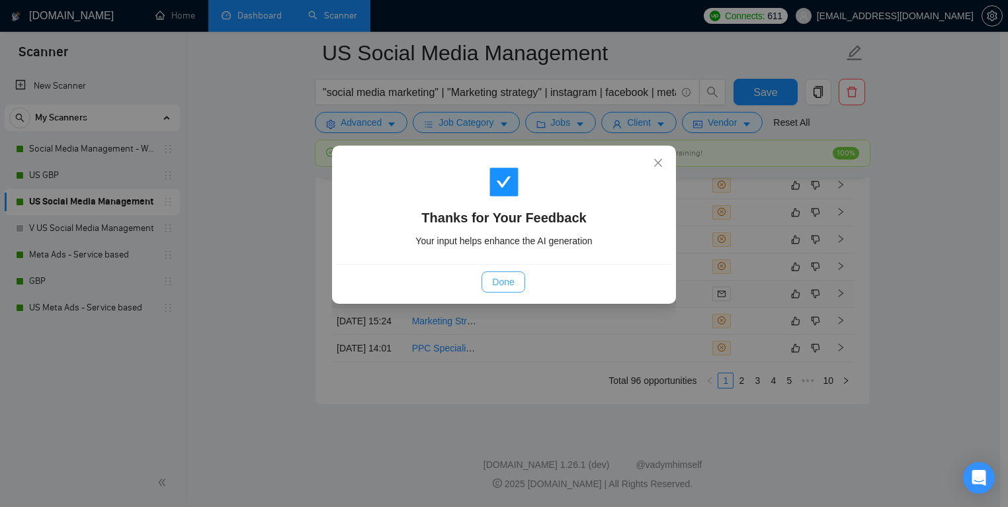
drag, startPoint x: 500, startPoint y: 281, endPoint x: 502, endPoint y: 290, distance: 8.8
click at [500, 281] on span "Done" at bounding box center [503, 282] width 22 height 15
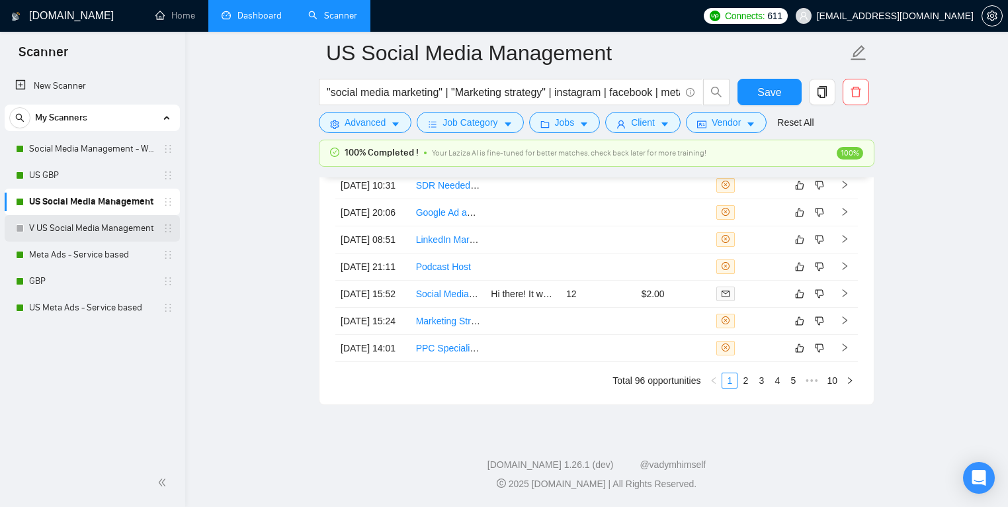
click at [91, 227] on link "V US Social Media Management" at bounding box center [92, 228] width 126 height 26
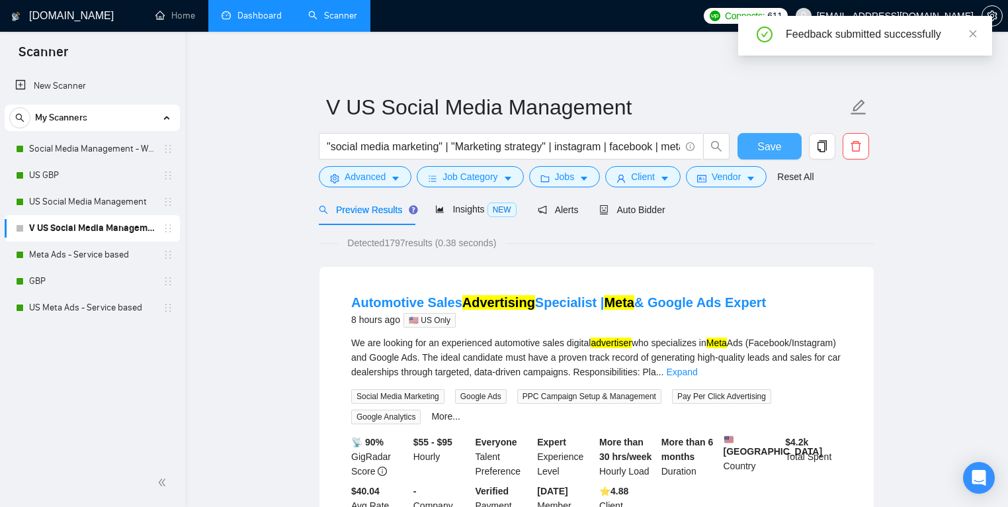
click at [780, 148] on span "Save" at bounding box center [769, 146] width 24 height 17
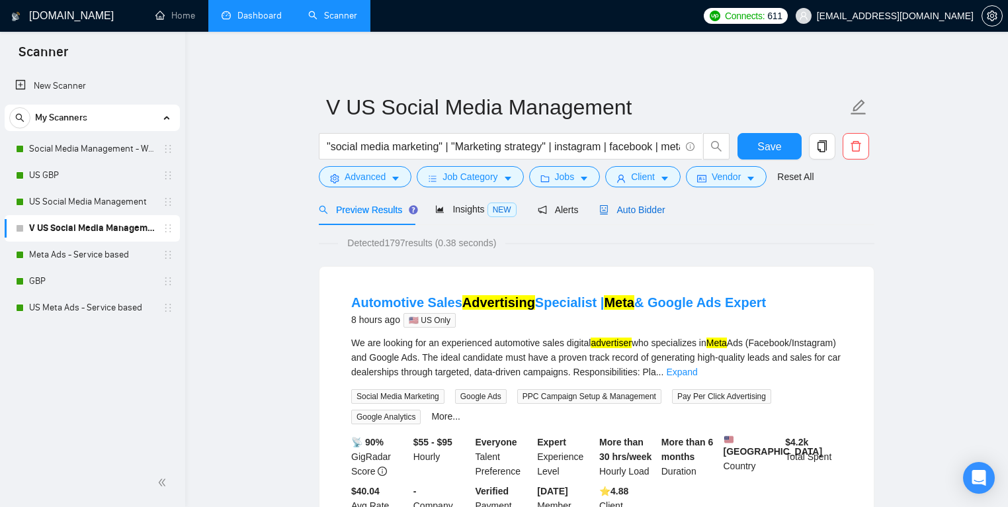
click at [626, 204] on span "Auto Bidder" at bounding box center [631, 209] width 65 height 11
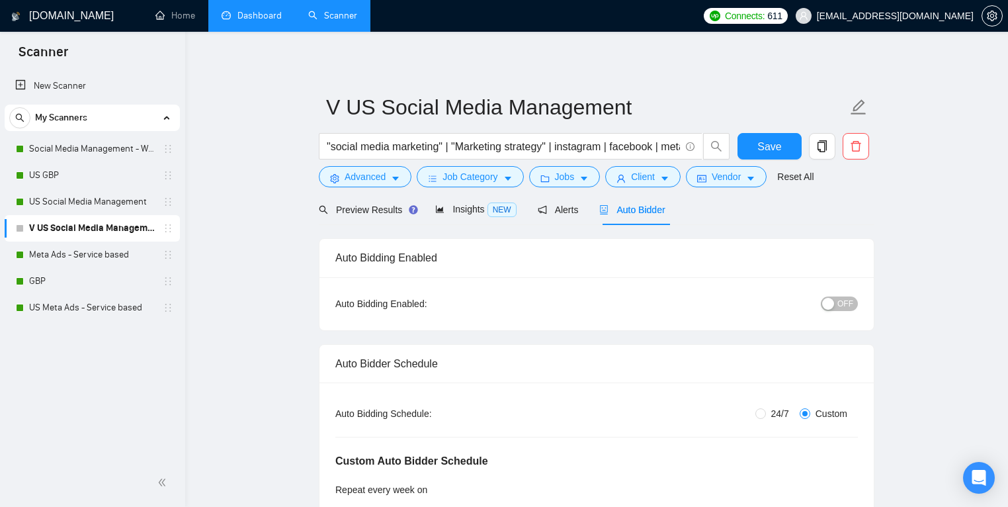
click at [839, 300] on span "OFF" at bounding box center [845, 303] width 16 height 15
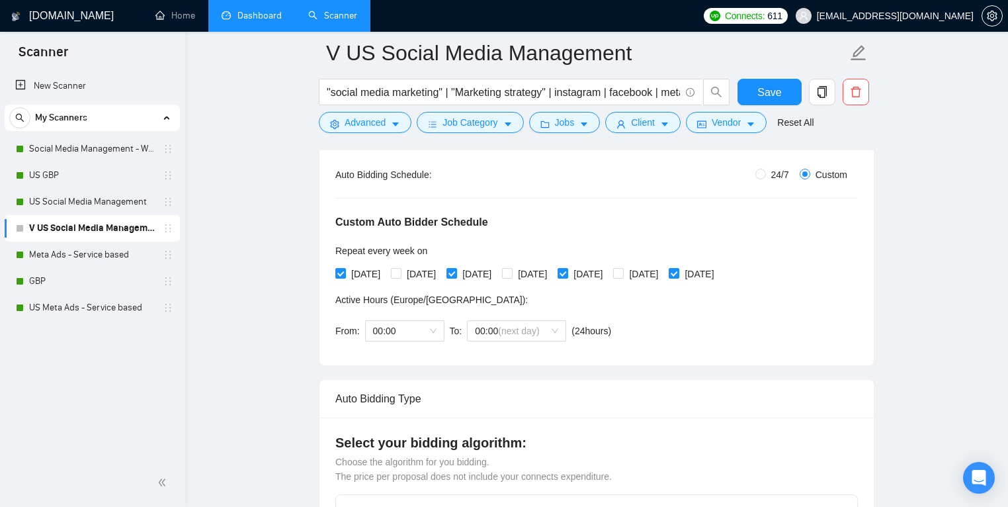
scroll to position [255, 0]
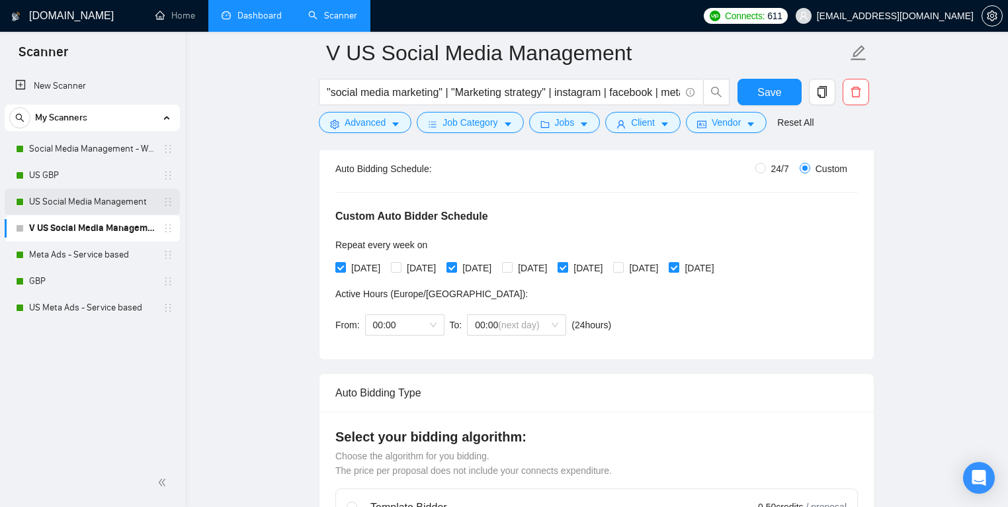
click at [74, 199] on link "US Social Media Management" at bounding box center [92, 202] width 126 height 26
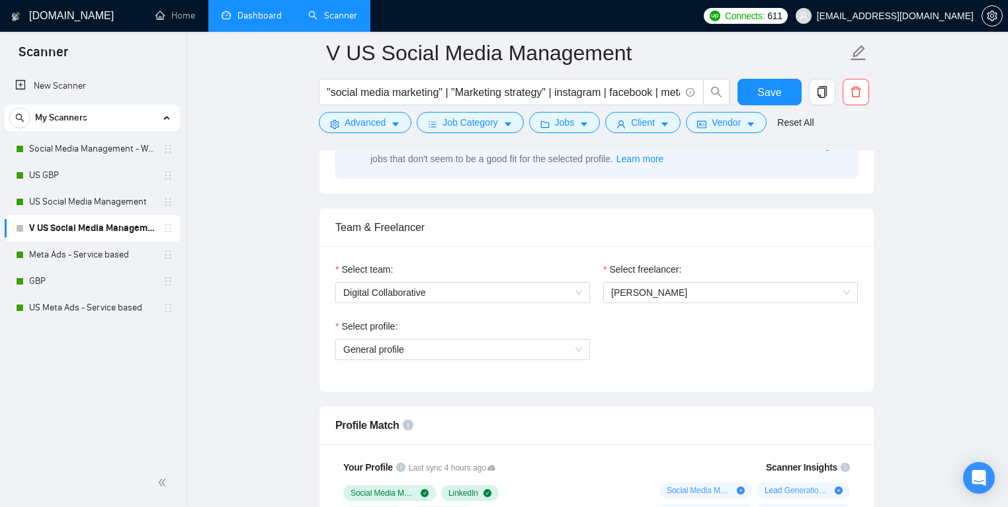
scroll to position [775, 0]
click at [771, 81] on button "Save" at bounding box center [770, 92] width 64 height 26
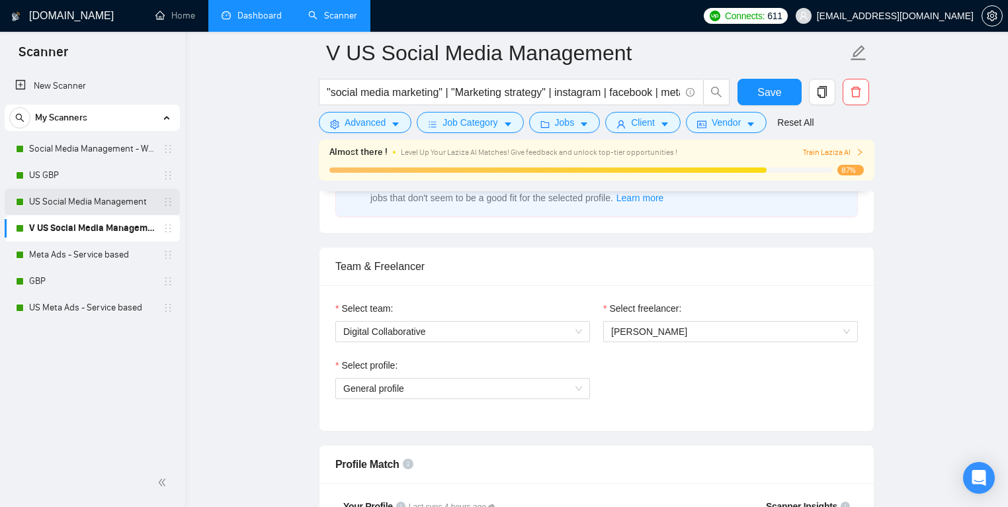
click at [86, 204] on link "US Social Media Management" at bounding box center [92, 202] width 126 height 26
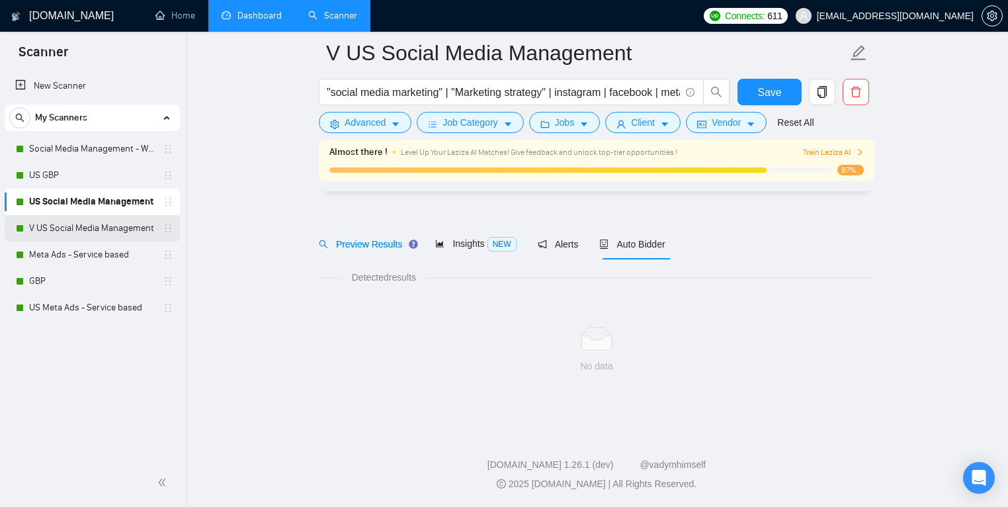
scroll to position [17, 0]
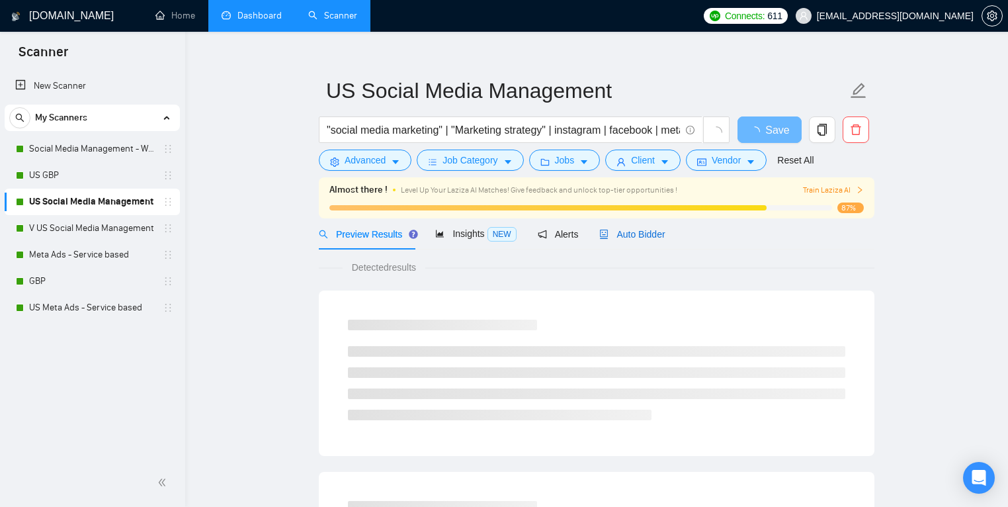
click at [639, 232] on span "Auto Bidder" at bounding box center [631, 234] width 65 height 11
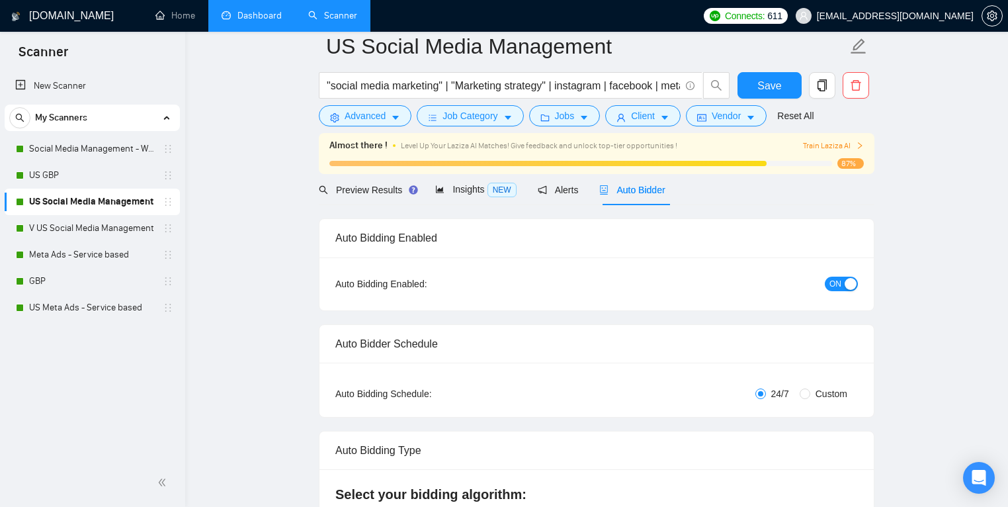
scroll to position [137, 0]
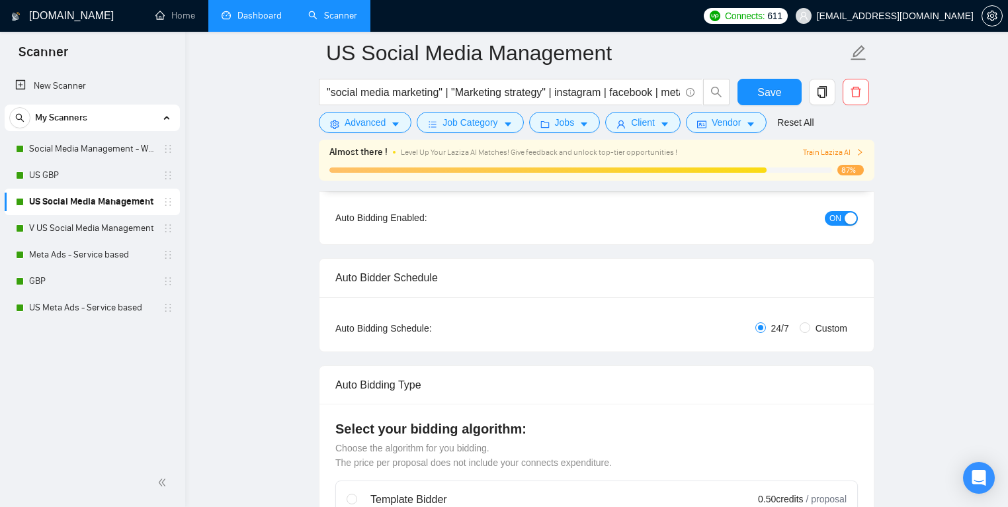
click at [814, 331] on span "Custom" at bounding box center [831, 328] width 42 height 15
click at [810, 331] on input "Custom" at bounding box center [805, 327] width 11 height 11
radio input "true"
radio input "false"
checkbox input "true"
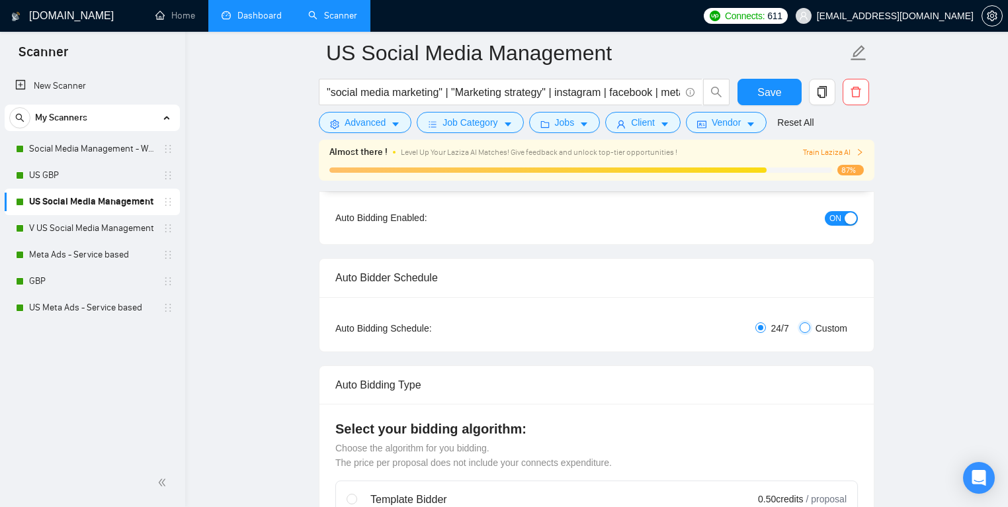
checkbox input "true"
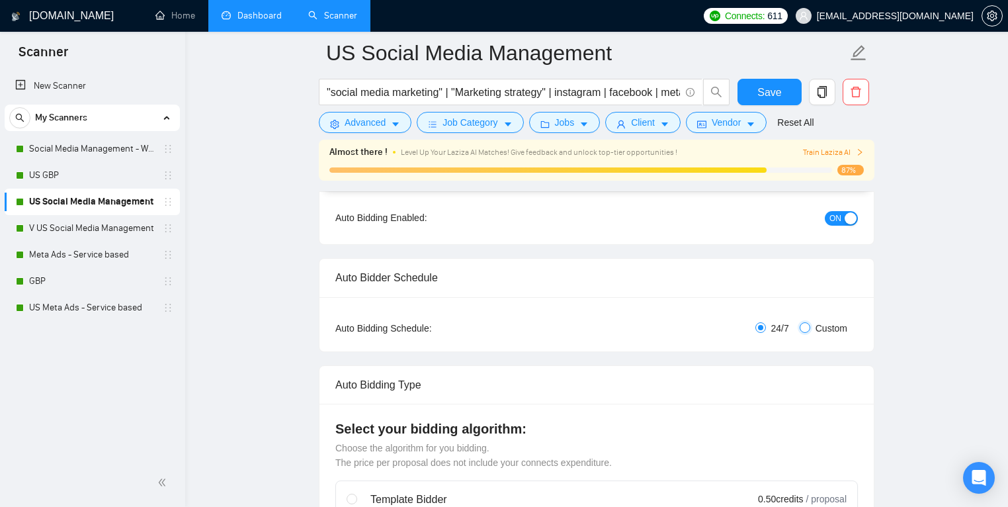
checkbox input "true"
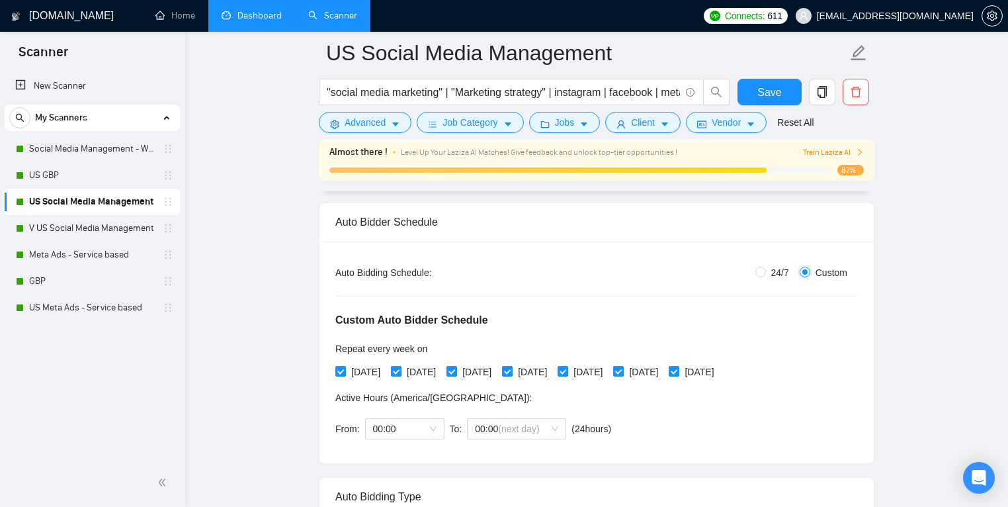
scroll to position [208, 0]
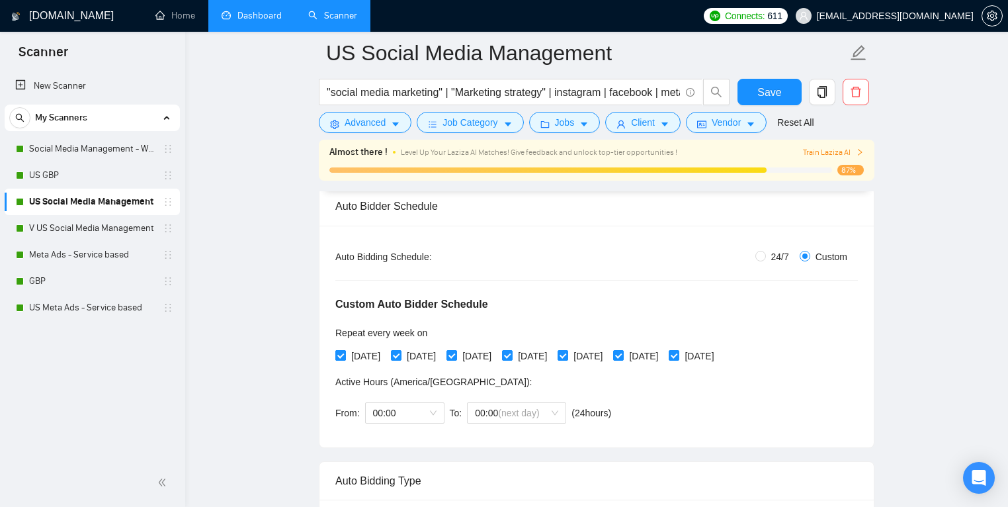
drag, startPoint x: 355, startPoint y: 354, endPoint x: 367, endPoint y: 355, distance: 12.6
click at [355, 354] on span "[DATE]" at bounding box center [366, 356] width 40 height 15
click at [345, 354] on input "[DATE]" at bounding box center [339, 354] width 9 height 9
checkbox input "false"
click at [497, 360] on span "[DATE]" at bounding box center [477, 356] width 40 height 15
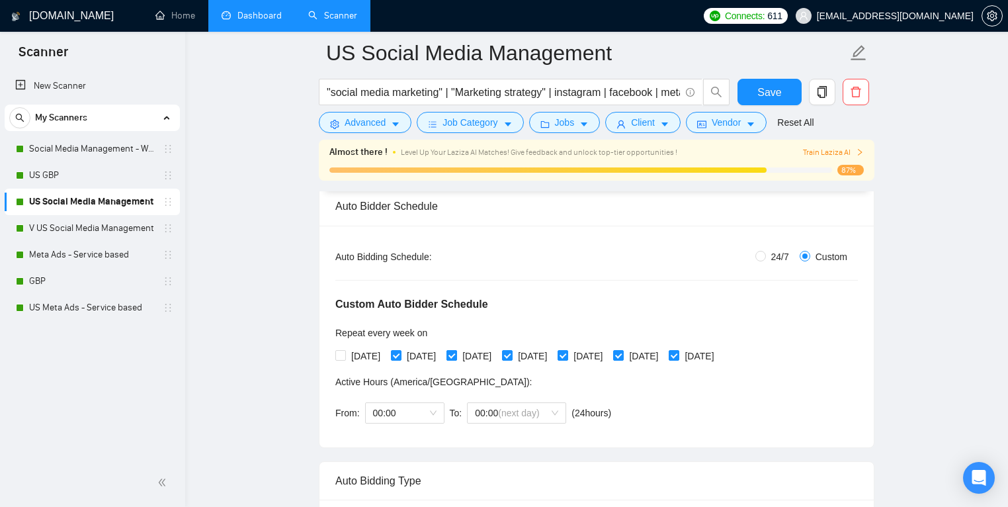
click at [456, 359] on input "[DATE]" at bounding box center [450, 354] width 9 height 9
checkbox input "false"
click at [608, 353] on span "[DATE]" at bounding box center [588, 356] width 40 height 15
click at [567, 353] on input "[DATE]" at bounding box center [562, 354] width 9 height 9
checkbox input "false"
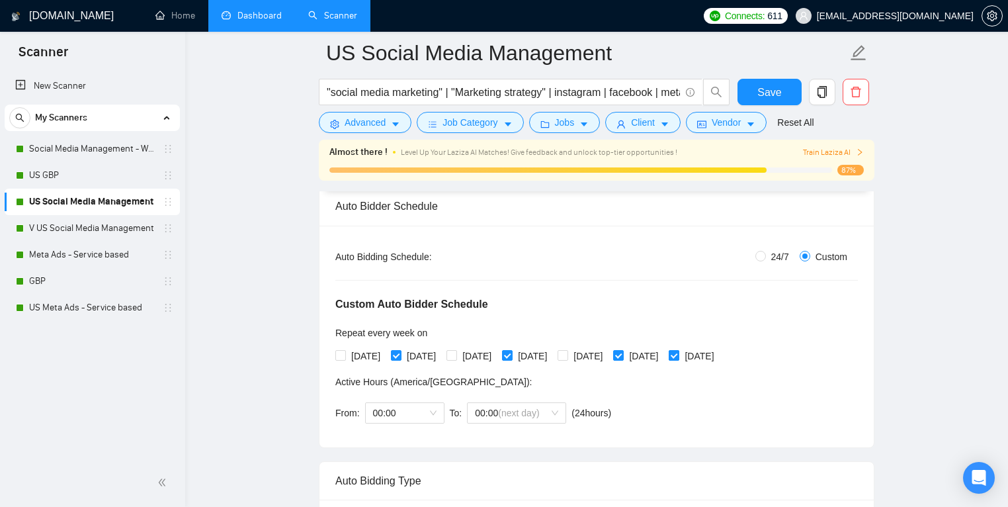
click at [719, 355] on span "[DATE]" at bounding box center [699, 356] width 40 height 15
click at [678, 355] on input "[DATE]" at bounding box center [673, 354] width 9 height 9
checkbox input "false"
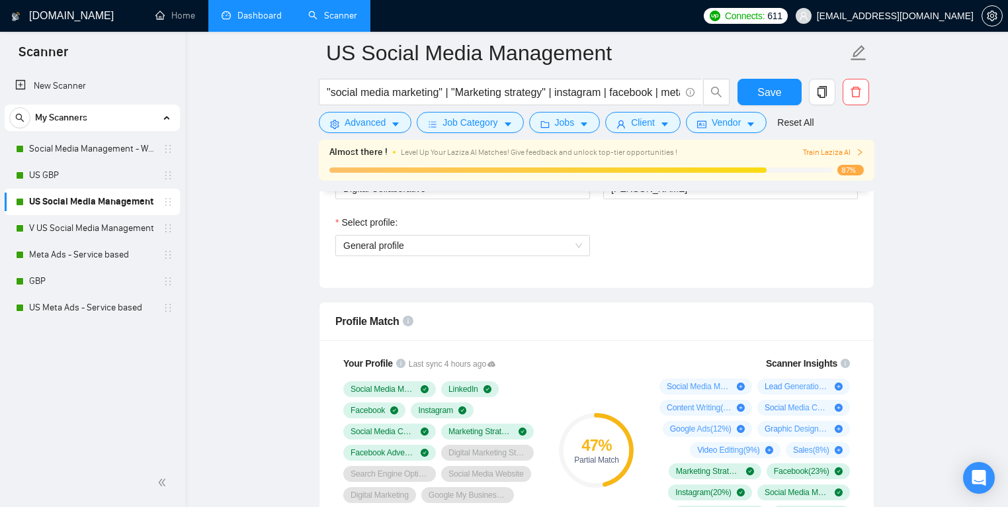
scroll to position [935, 0]
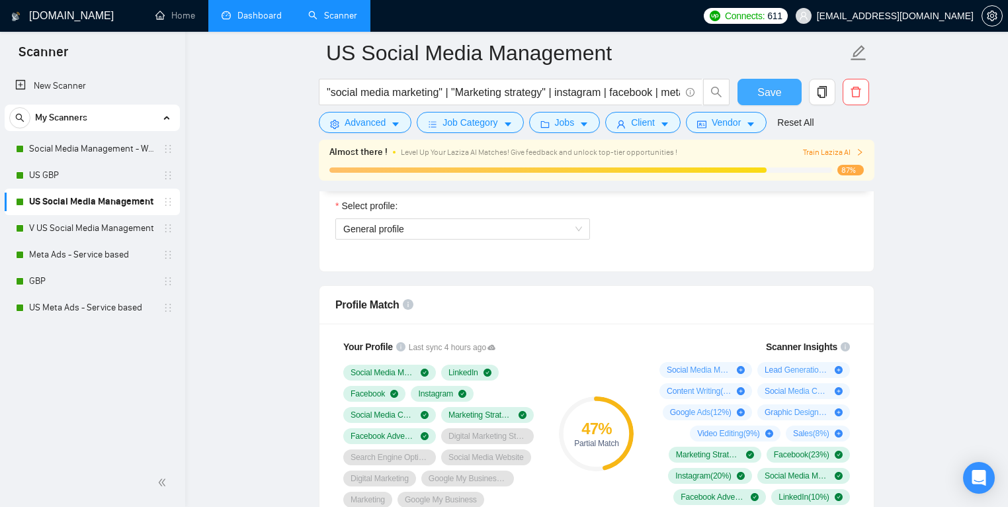
click at [777, 95] on span "Save" at bounding box center [769, 92] width 24 height 17
click at [780, 88] on span "Save" at bounding box center [769, 92] width 24 height 17
